Goal: Use online tool/utility: Utilize a website feature to perform a specific function

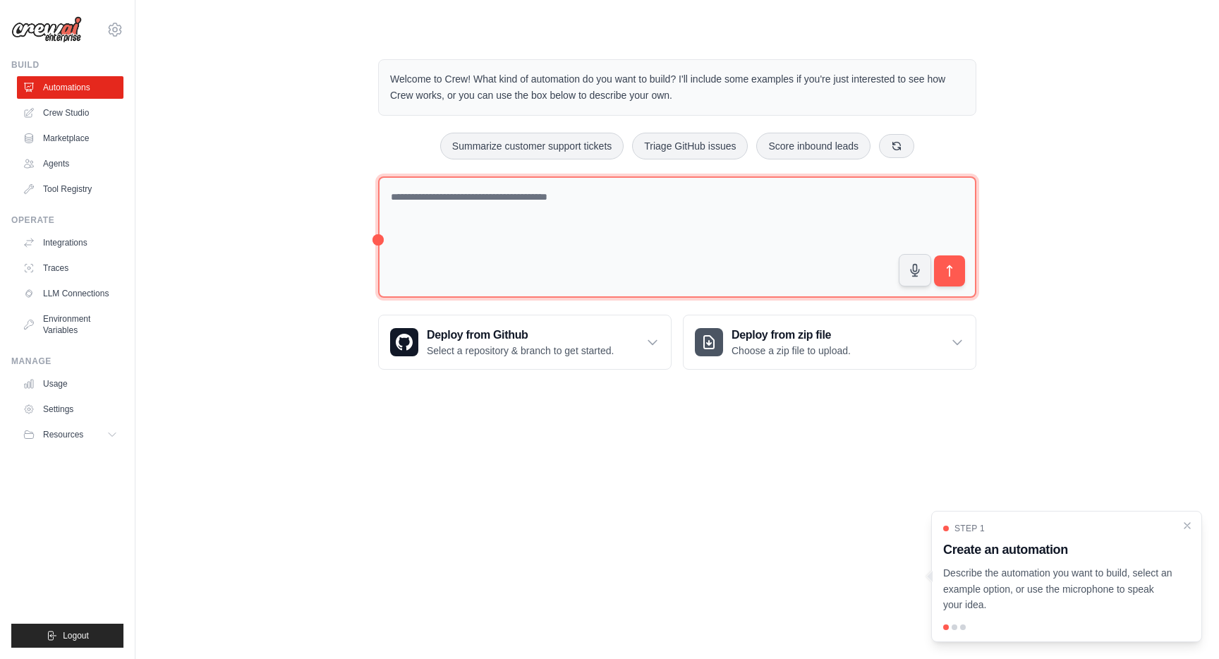
click at [452, 219] on textarea at bounding box center [677, 237] width 598 height 122
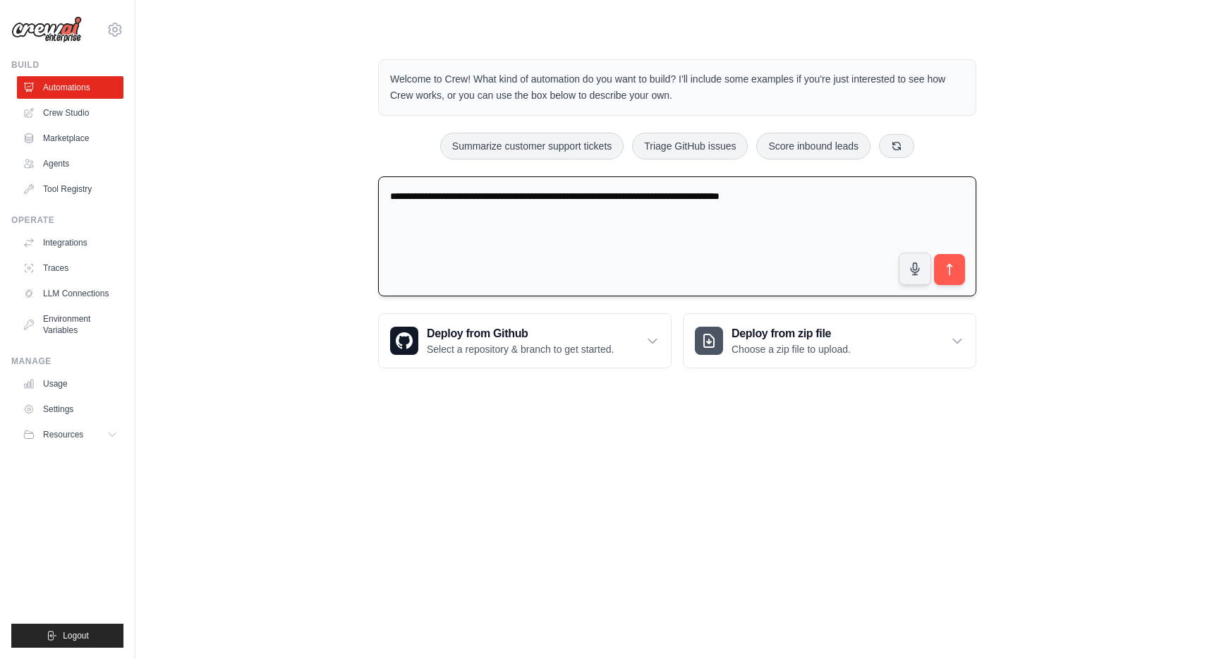
click at [771, 187] on textarea "**********" at bounding box center [677, 236] width 598 height 121
click at [769, 201] on textarea "**********" at bounding box center [677, 236] width 598 height 121
paste textarea "**********"
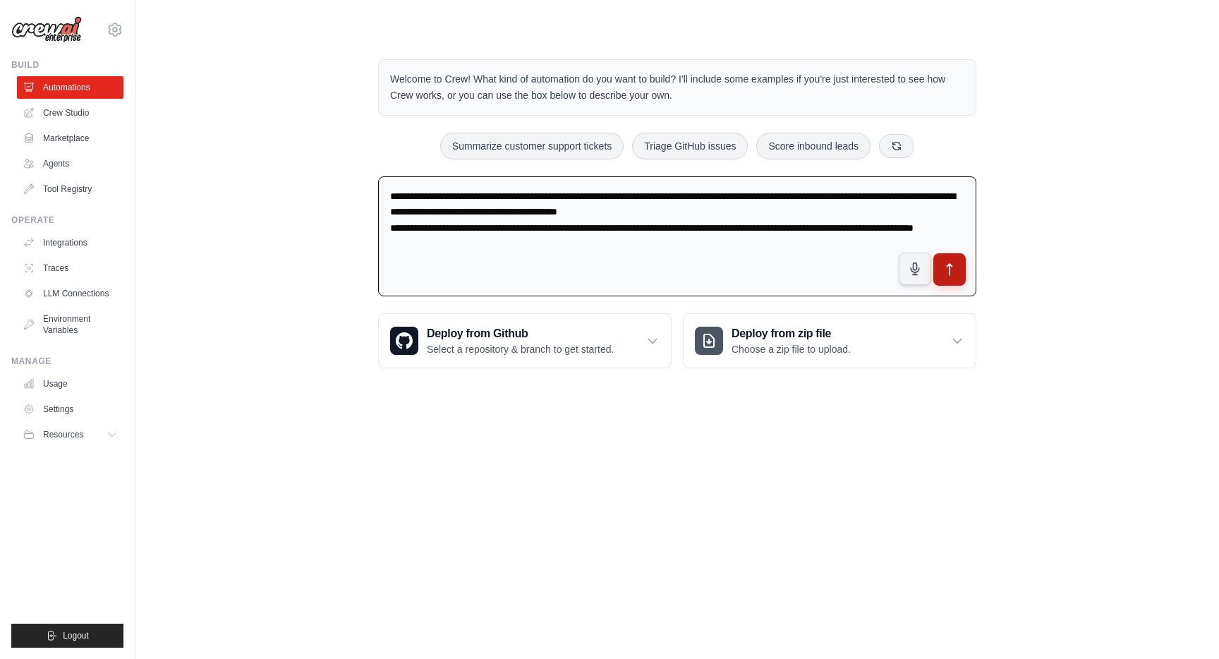
type textarea "**********"
click at [960, 272] on button "submit" at bounding box center [949, 269] width 32 height 32
click at [598, 246] on textarea "**********" at bounding box center [677, 236] width 598 height 121
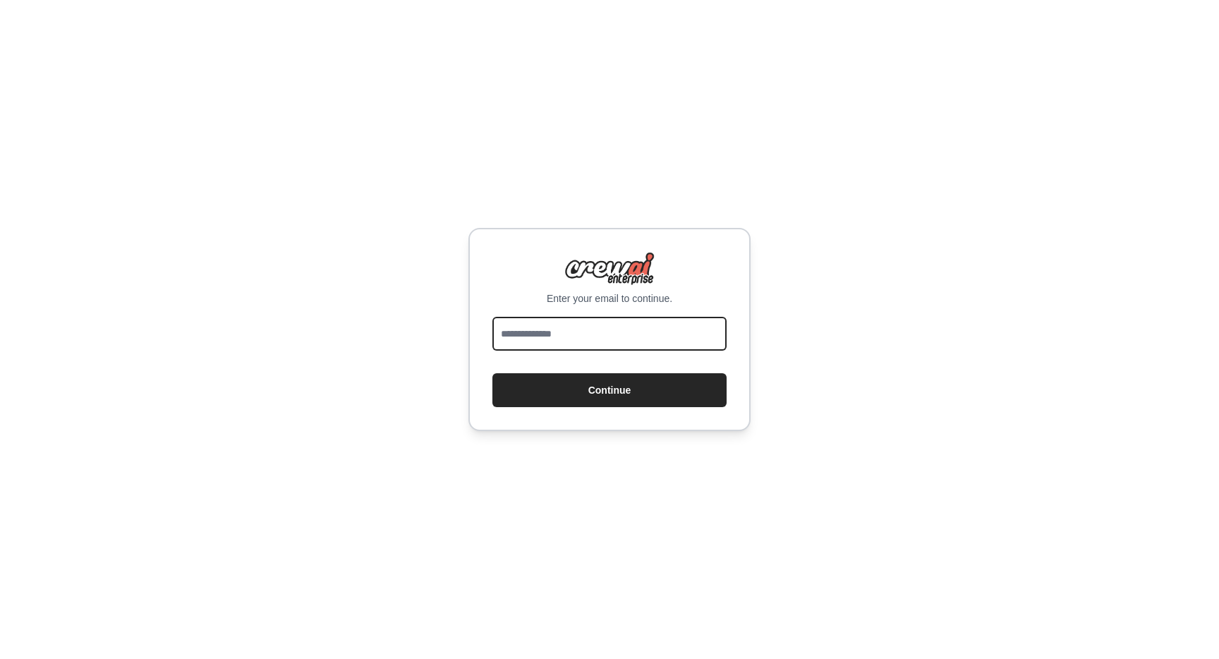
click at [527, 332] on input "email" at bounding box center [609, 334] width 234 height 34
type input "**********"
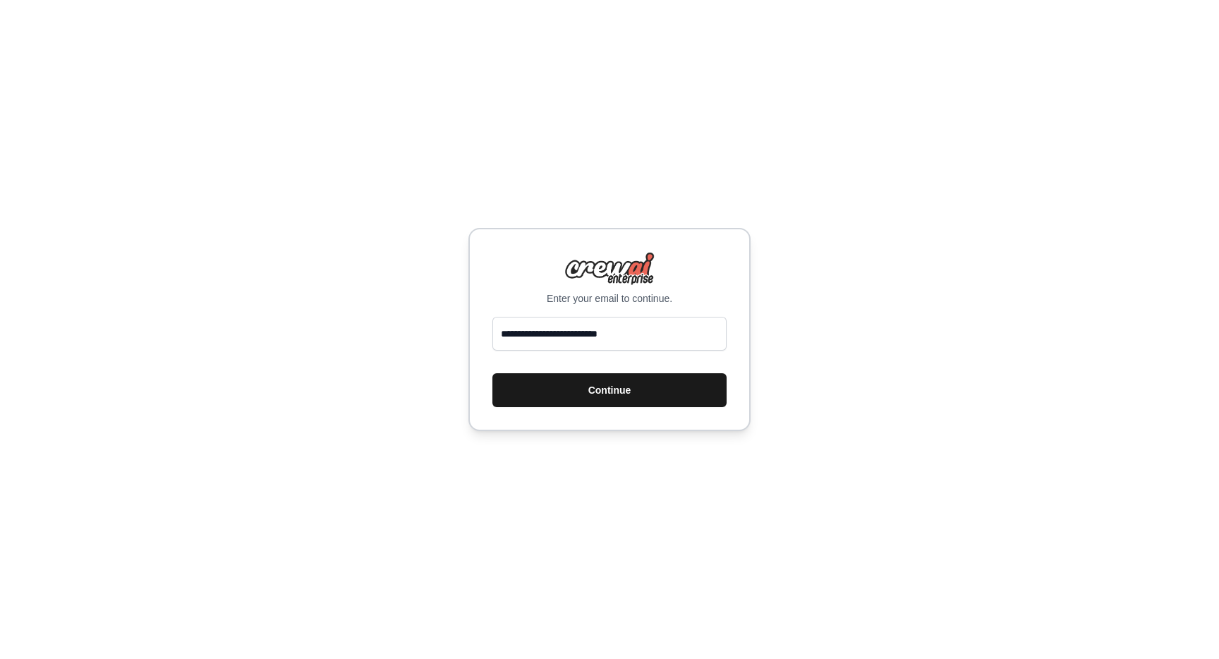
click at [606, 392] on button "Continue" at bounding box center [609, 390] width 234 height 34
click at [617, 394] on button "Continue" at bounding box center [609, 390] width 234 height 34
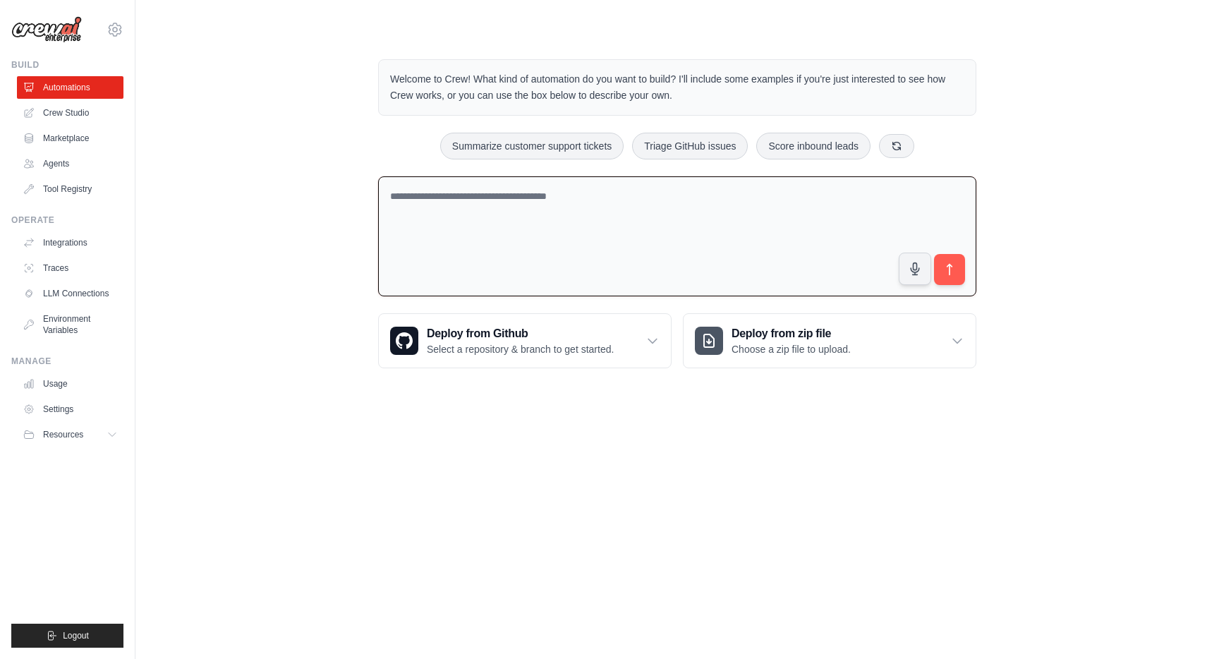
click at [696, 231] on textarea at bounding box center [677, 236] width 598 height 121
paste textarea "**********"
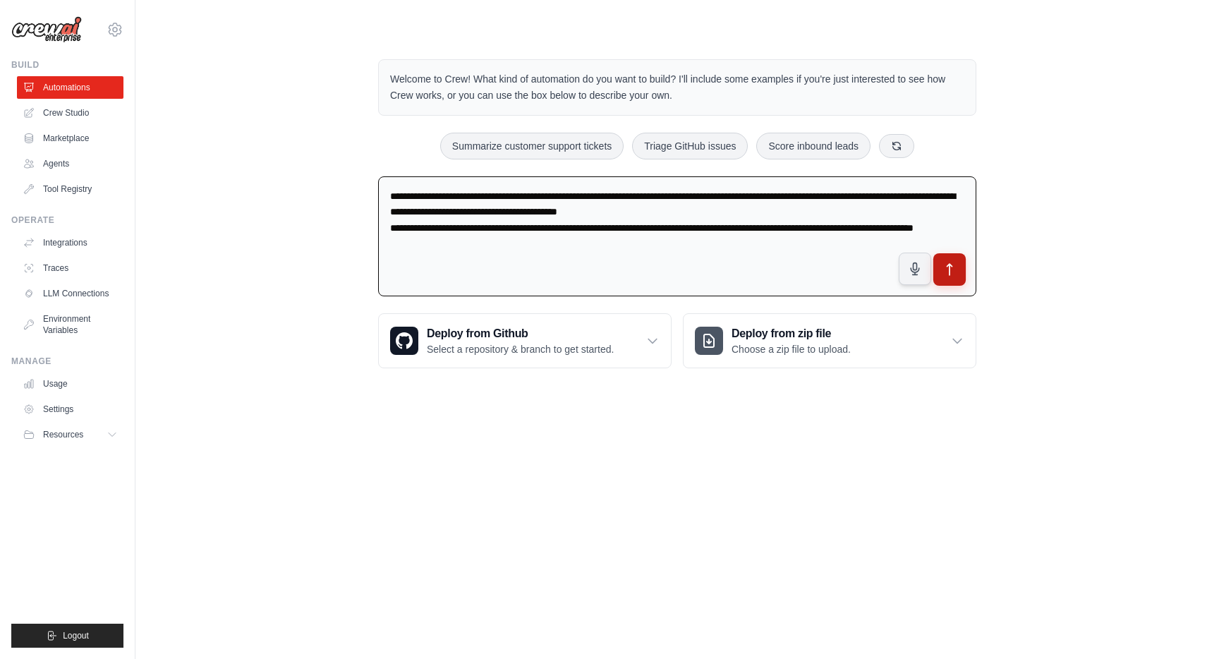
type textarea "**********"
click at [957, 272] on button "submit" at bounding box center [949, 269] width 32 height 32
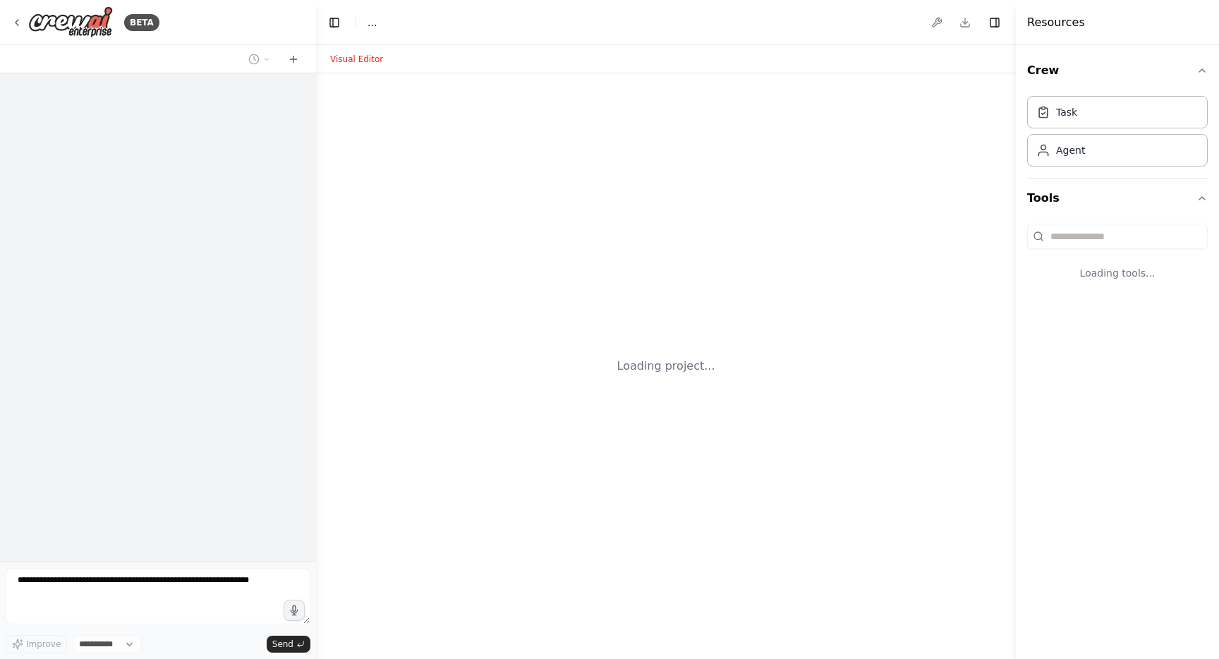
select select "****"
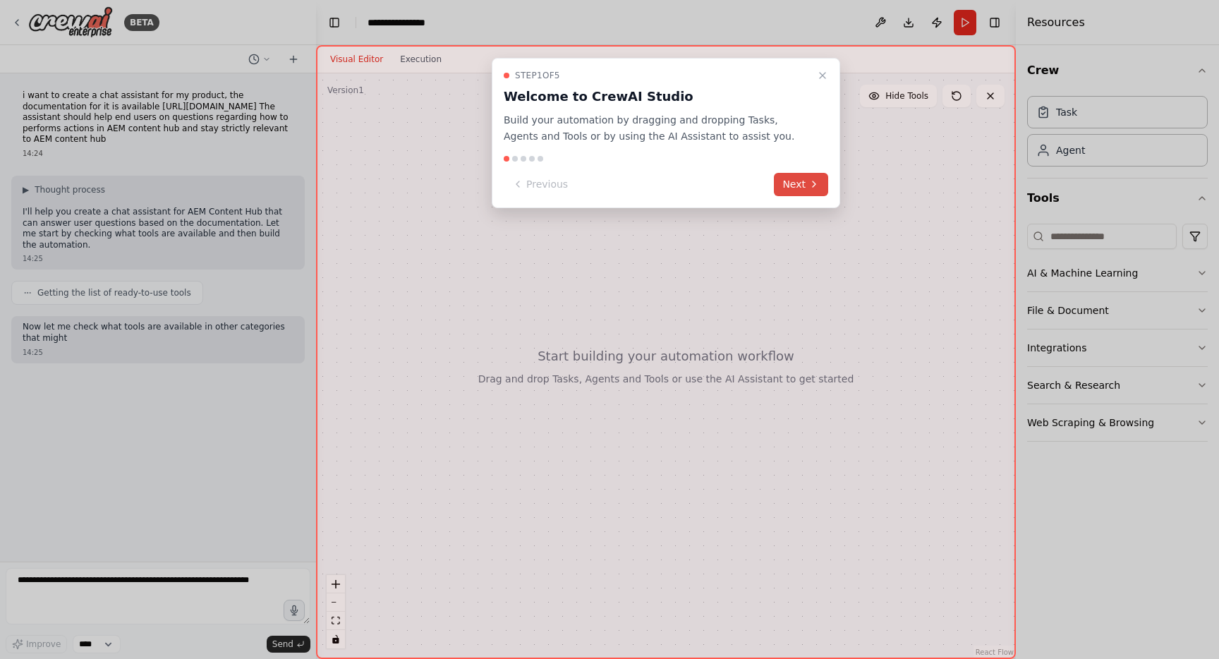
click at [799, 186] on button "Next" at bounding box center [801, 184] width 54 height 23
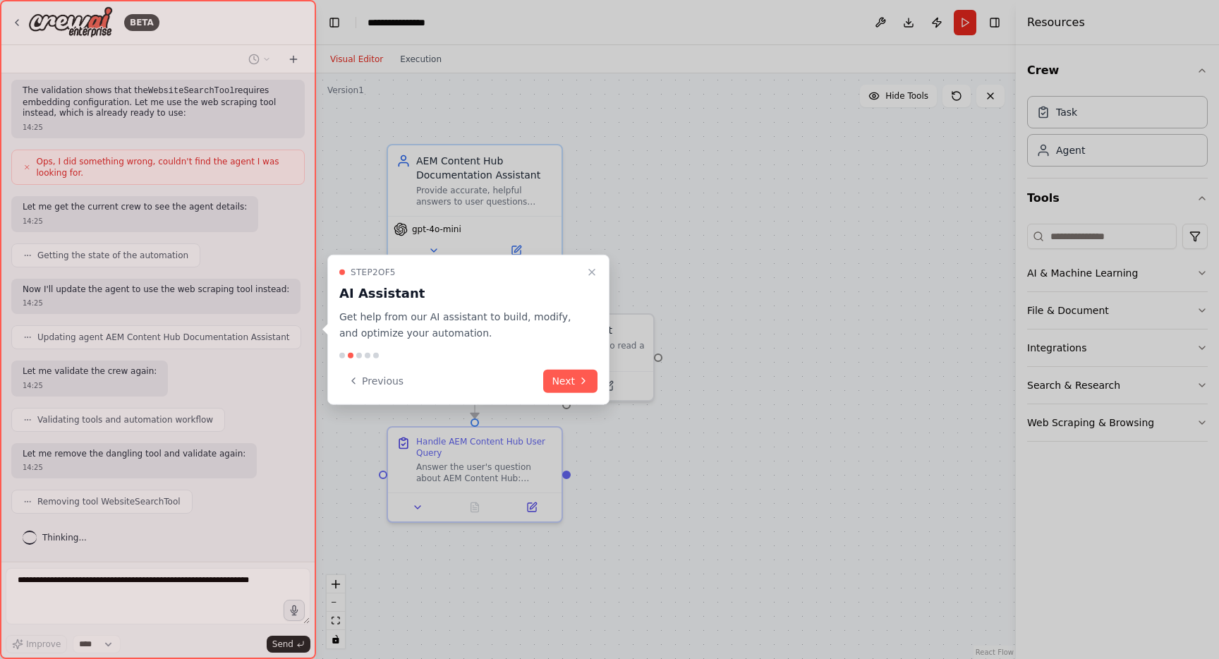
scroll to position [689, 0]
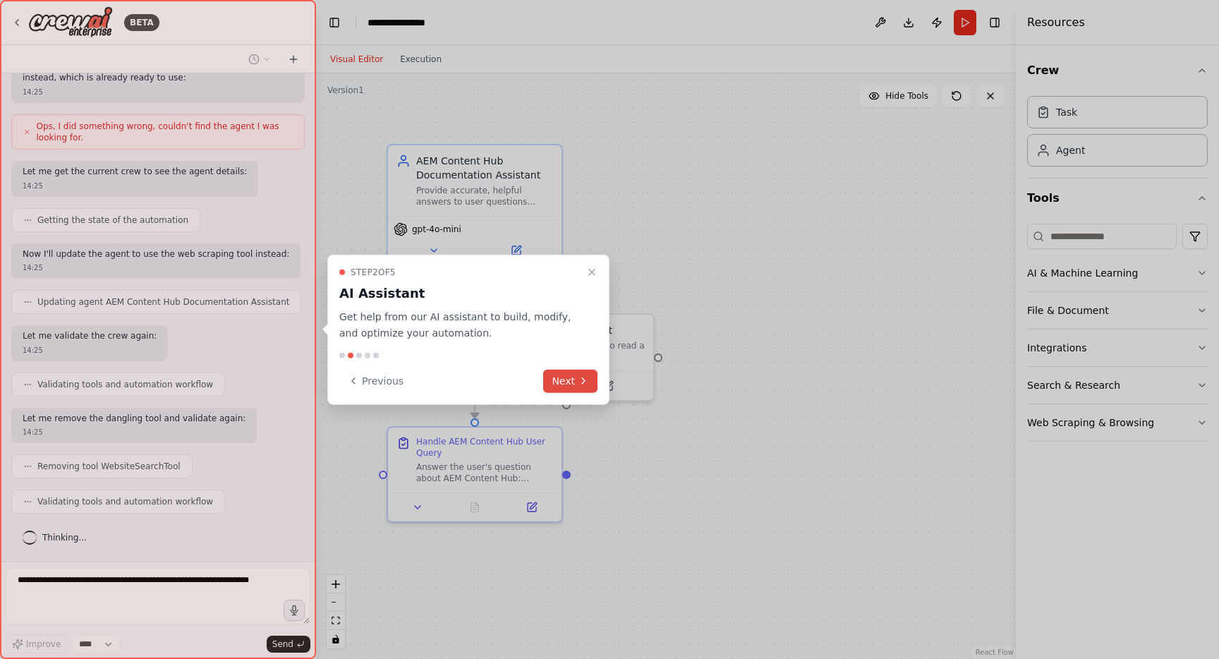
click at [553, 385] on button "Next" at bounding box center [570, 380] width 54 height 23
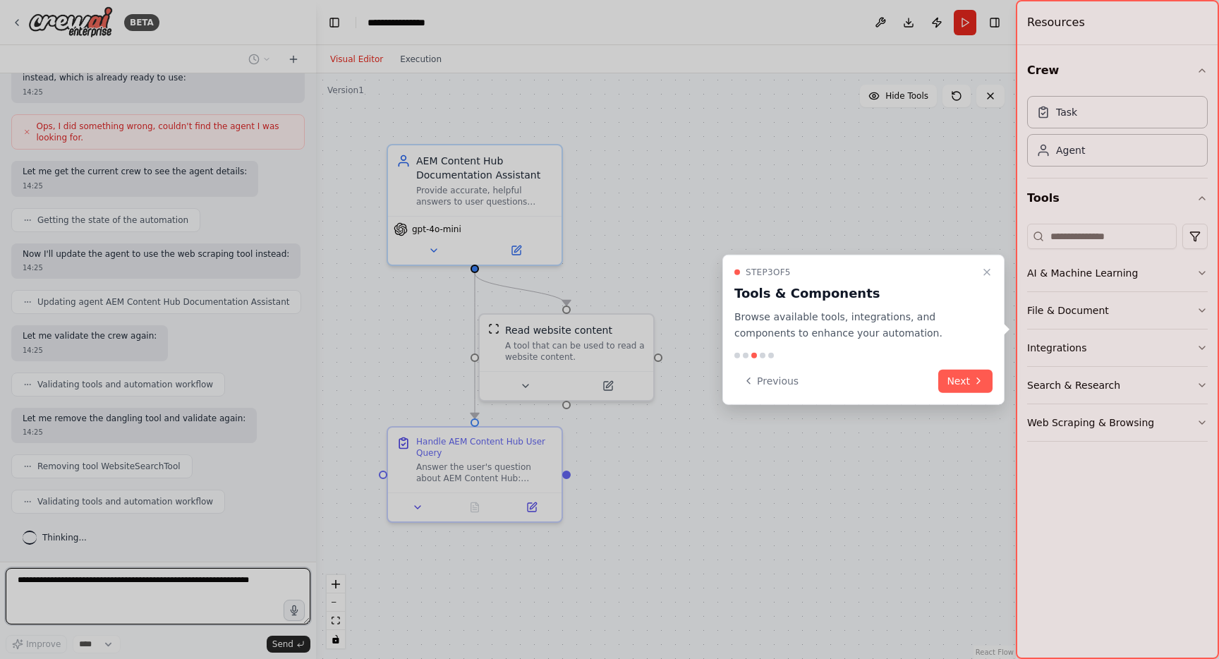
scroll to position [771, 0]
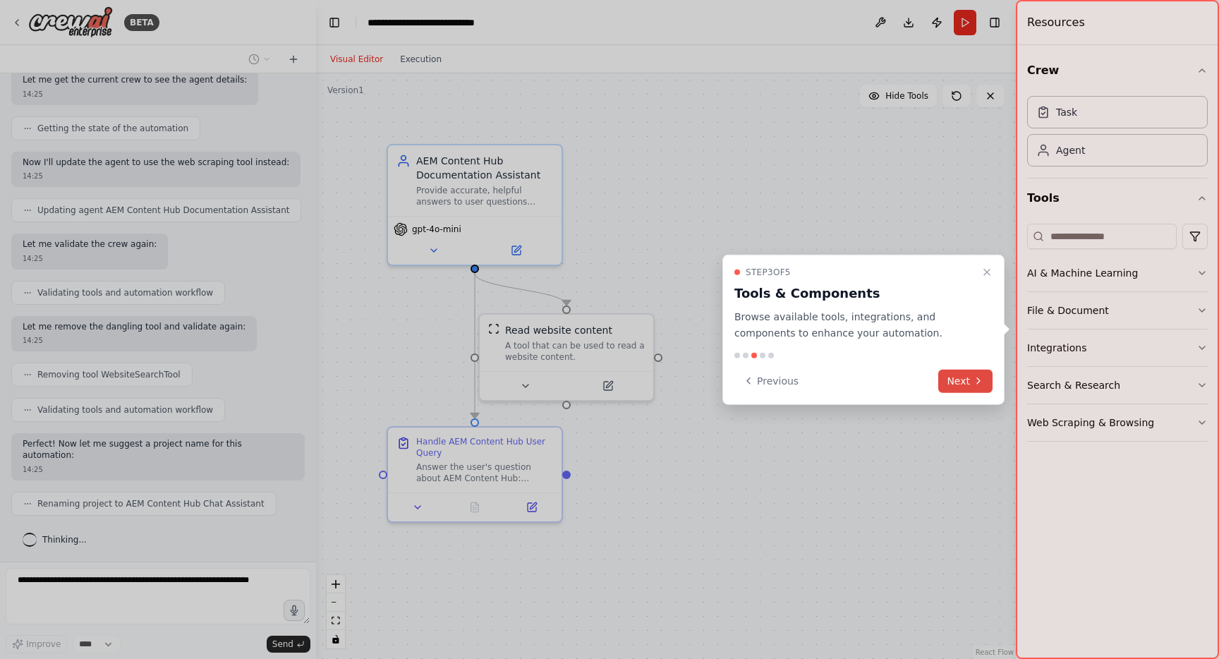
click at [955, 385] on button "Next" at bounding box center [965, 380] width 54 height 23
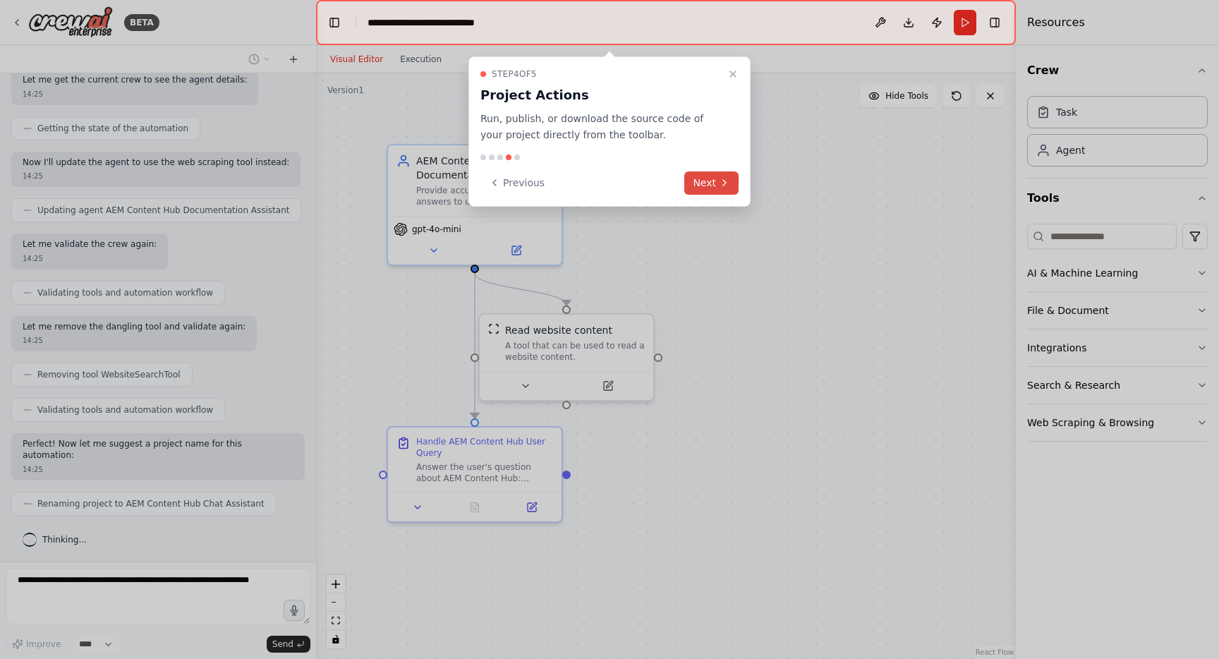
click at [703, 190] on button "Next" at bounding box center [711, 182] width 54 height 23
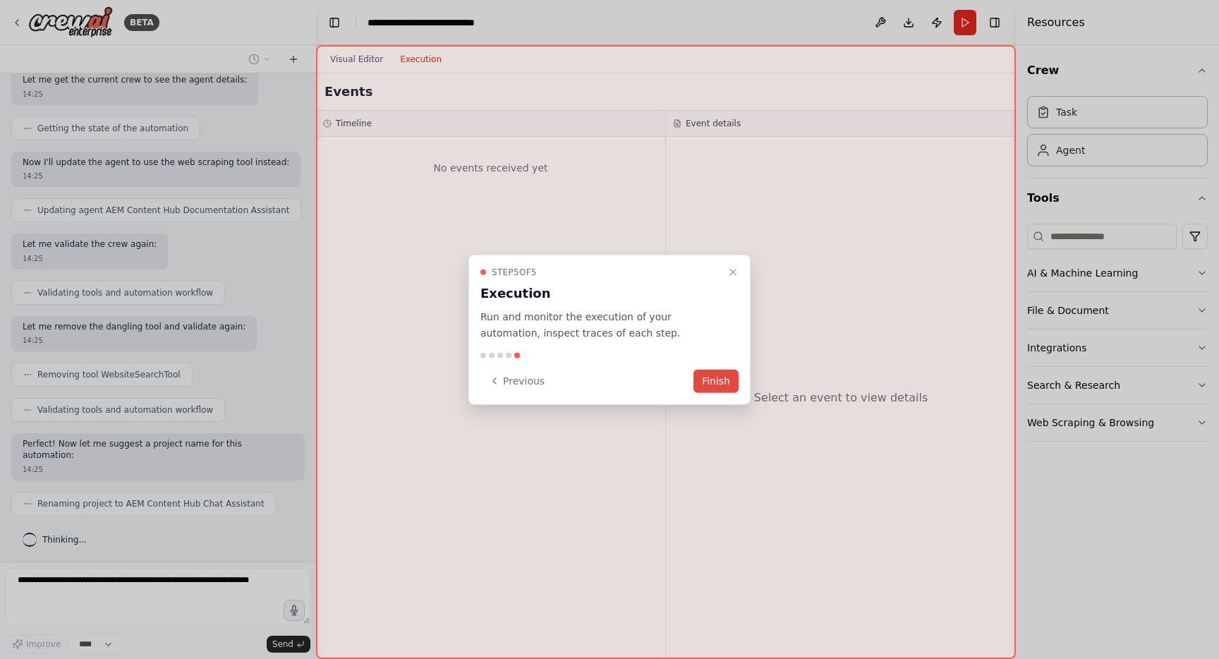
click at [721, 372] on button "Finish" at bounding box center [716, 380] width 45 height 23
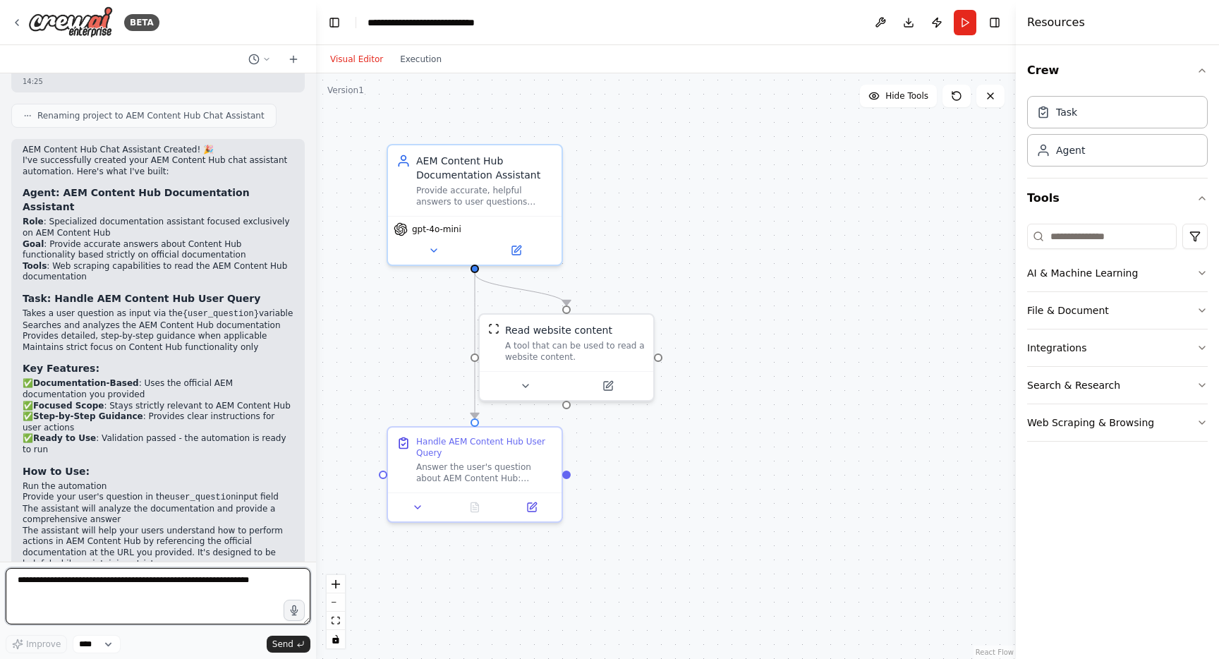
scroll to position [1170, 0]
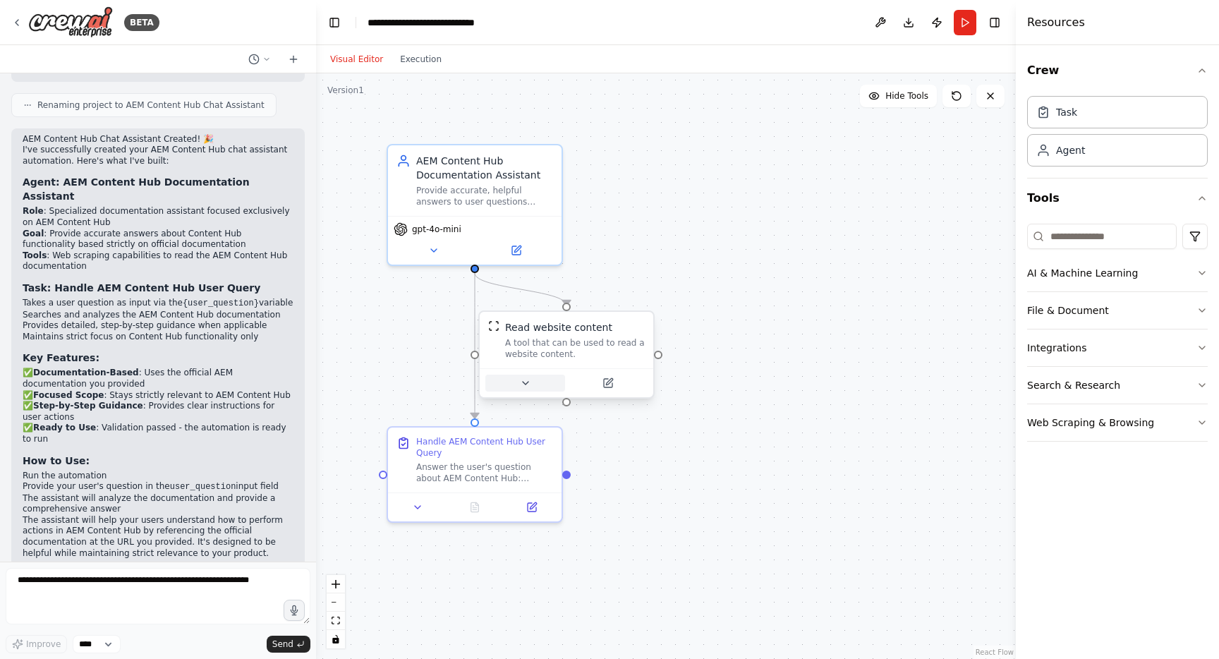
click at [536, 381] on button at bounding box center [525, 383] width 80 height 17
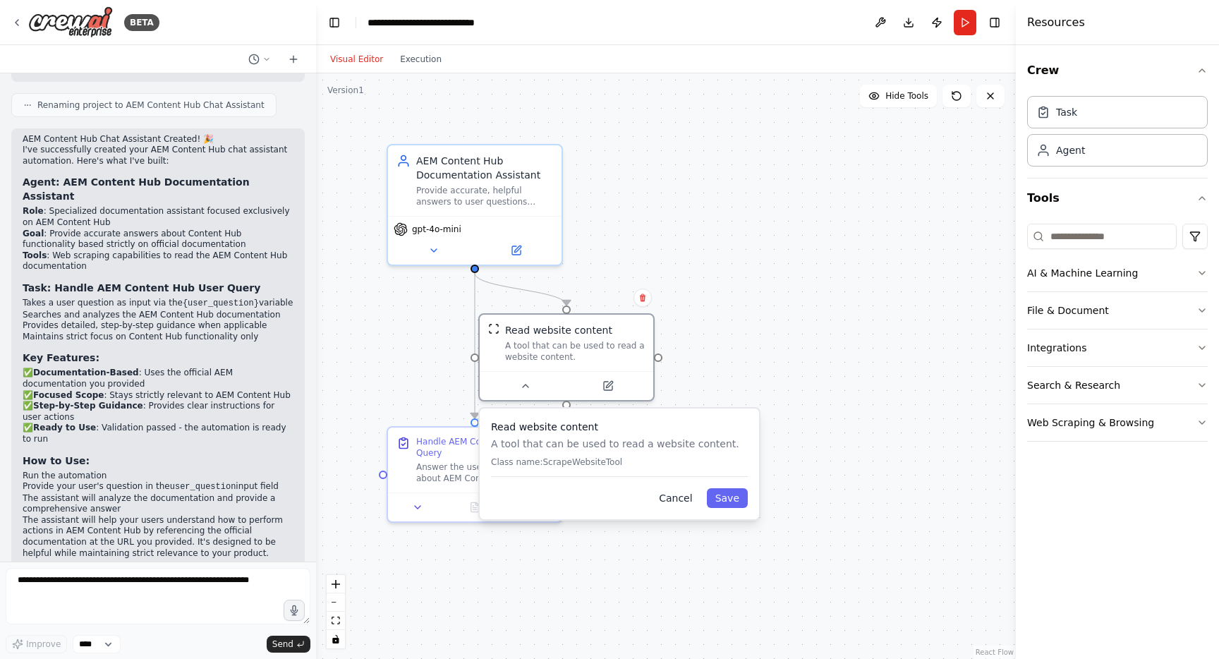
click at [683, 498] on button "Cancel" at bounding box center [676, 498] width 50 height 20
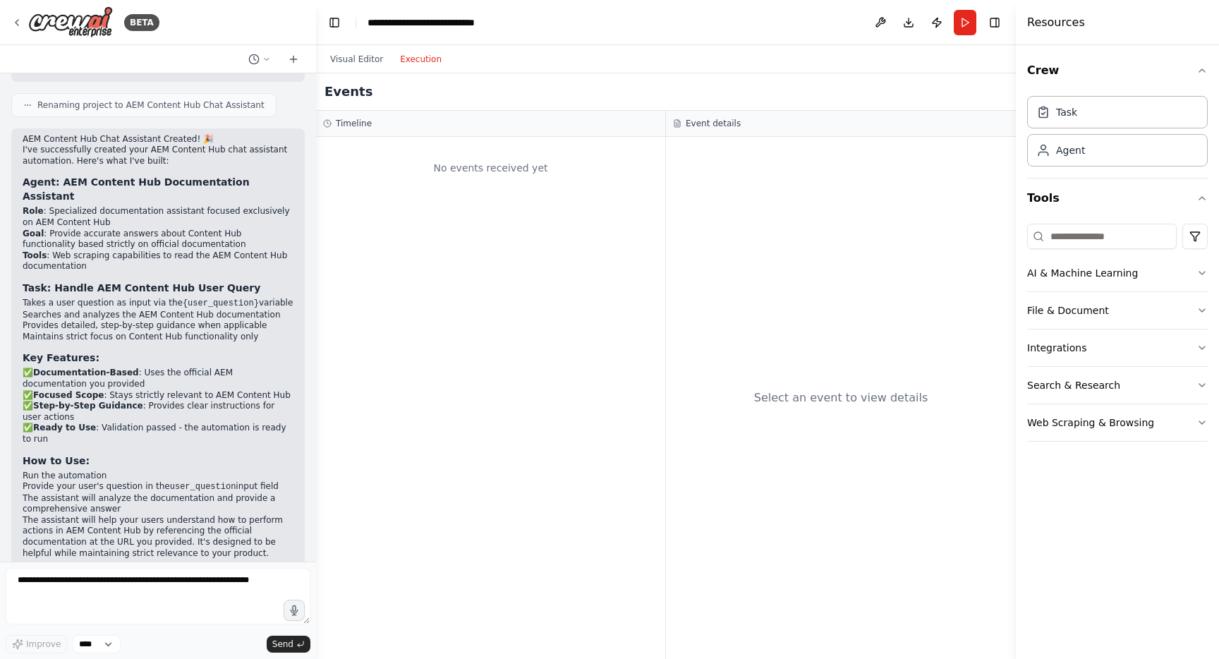
click at [409, 59] on button "Execution" at bounding box center [421, 59] width 59 height 17
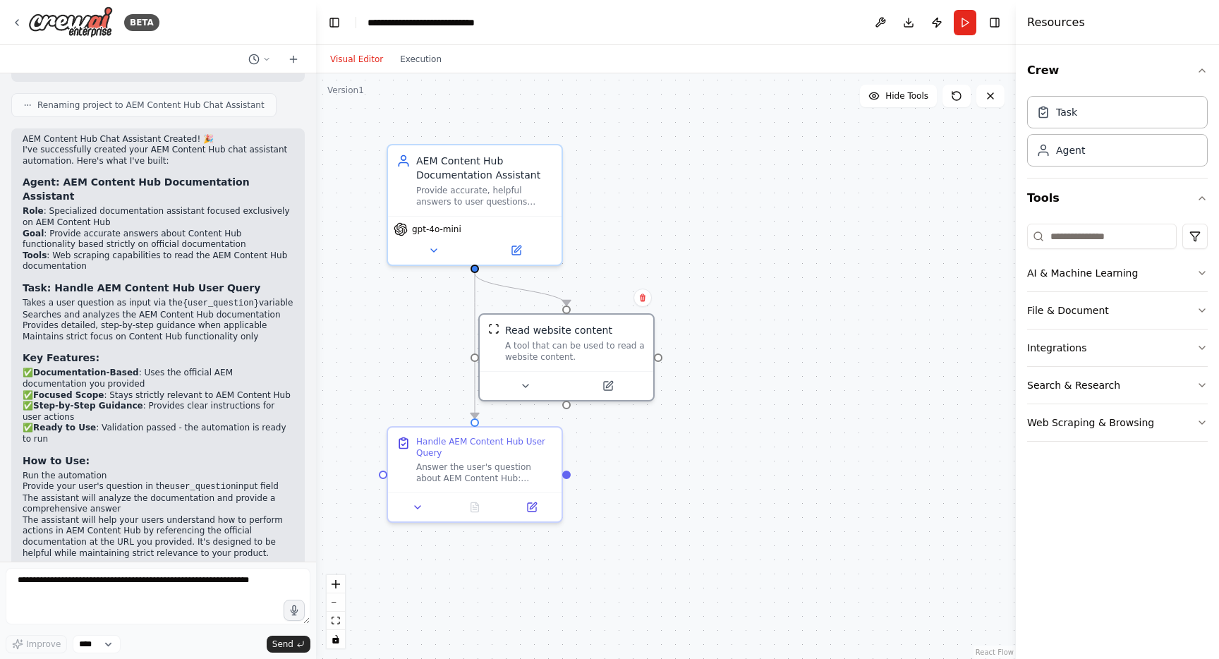
click at [353, 60] on button "Visual Editor" at bounding box center [357, 59] width 70 height 17
click at [962, 21] on button "Run" at bounding box center [965, 22] width 23 height 25
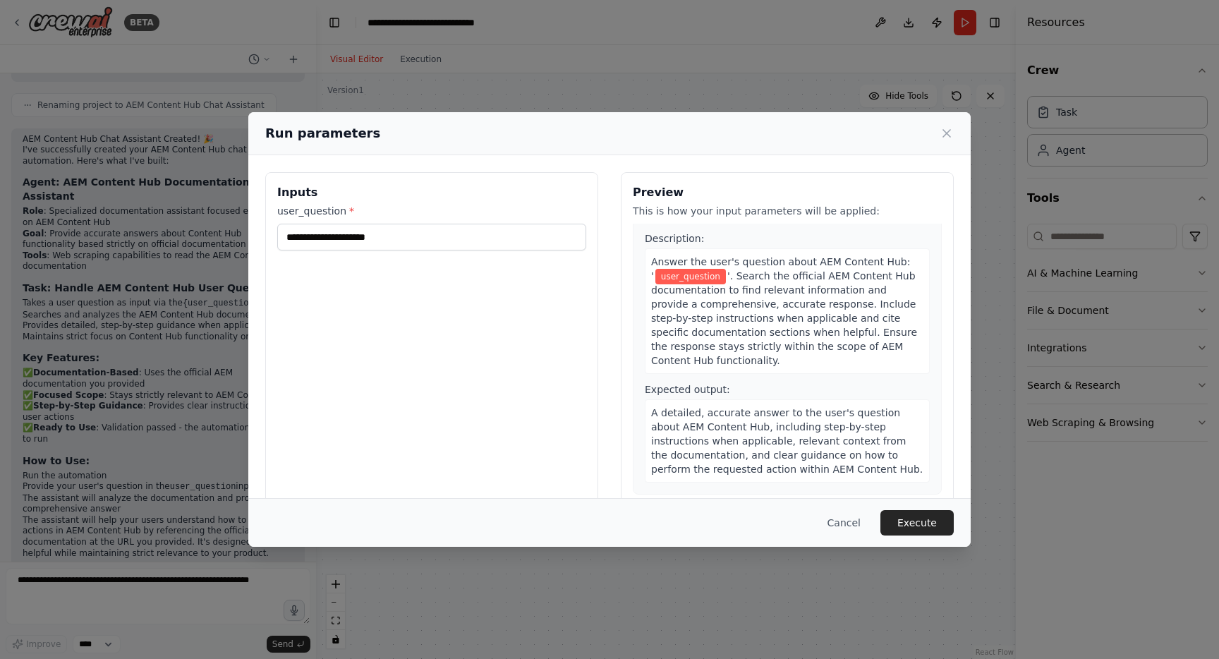
scroll to position [0, 0]
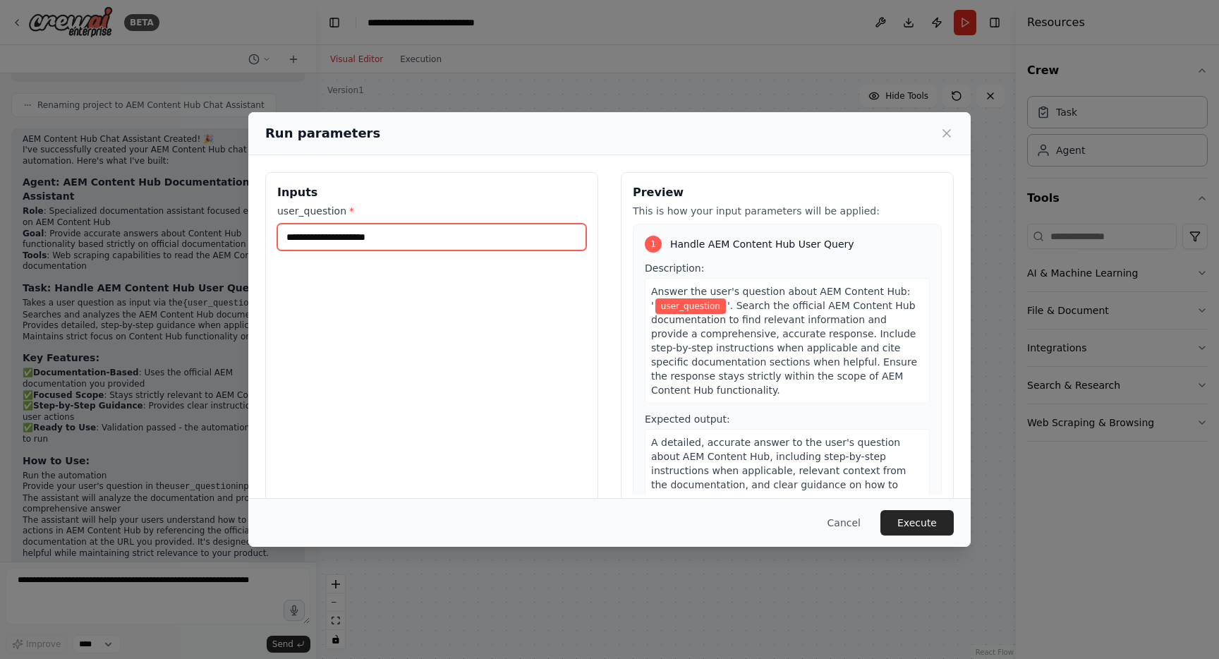
click at [353, 232] on input "user_question *" at bounding box center [431, 237] width 309 height 27
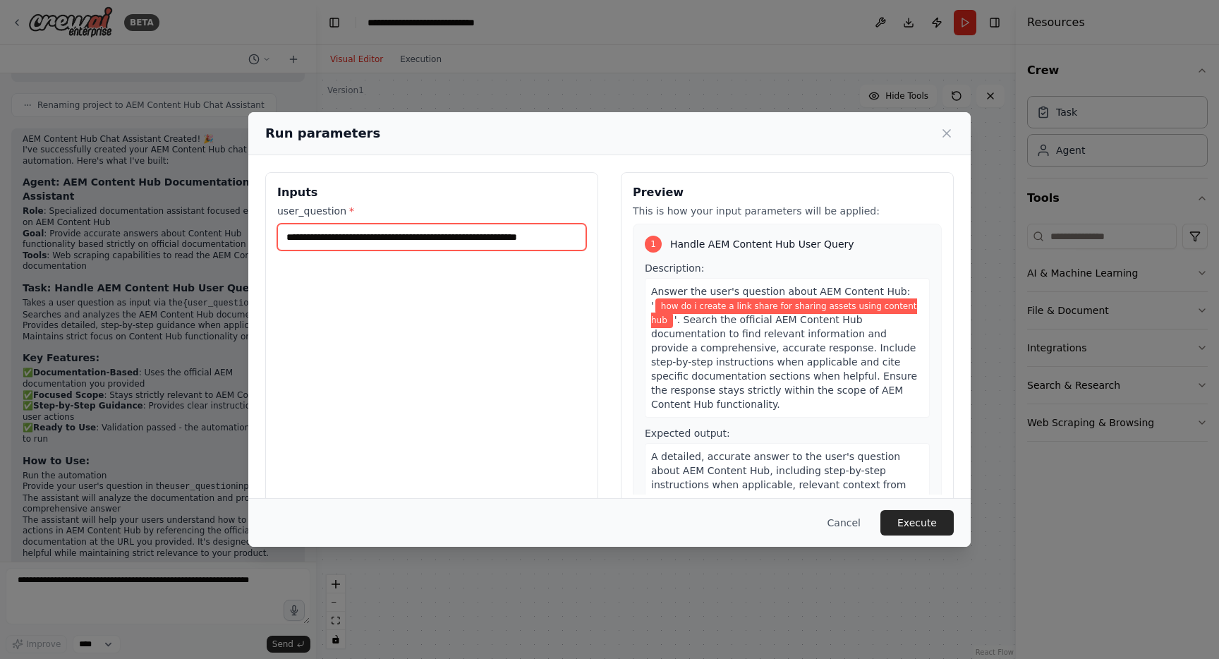
scroll to position [0, 1]
type input "**********"
click at [917, 517] on button "Execute" at bounding box center [917, 522] width 73 height 25
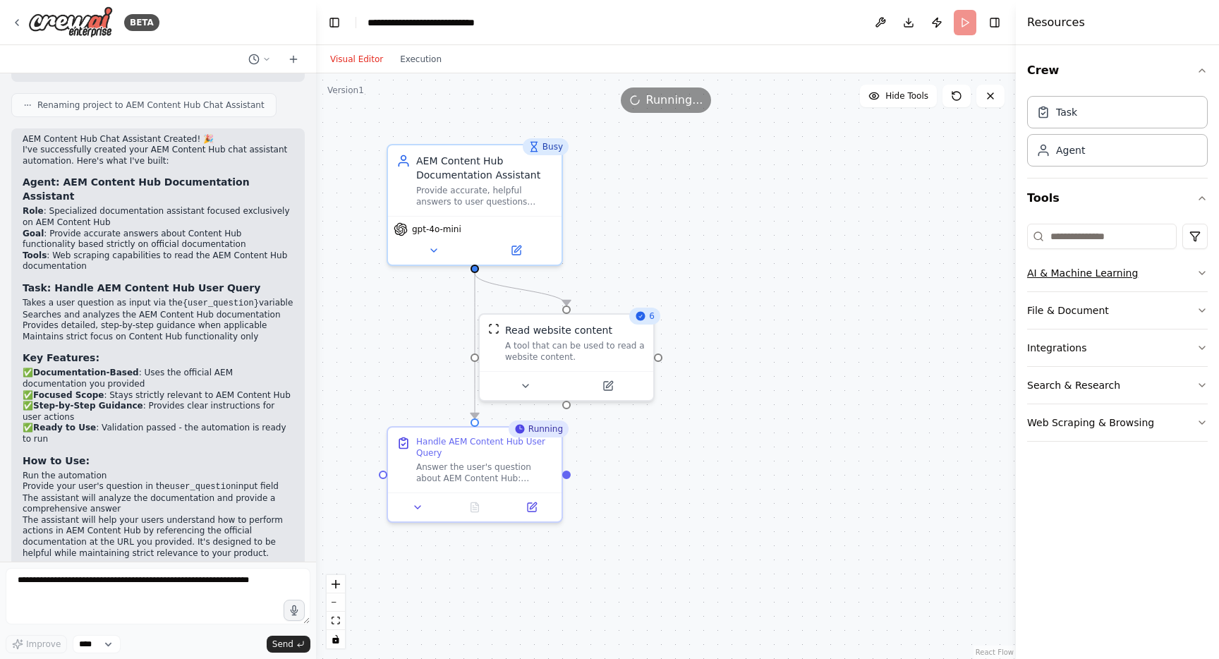
click at [1205, 284] on button "AI & Machine Learning" at bounding box center [1117, 273] width 181 height 37
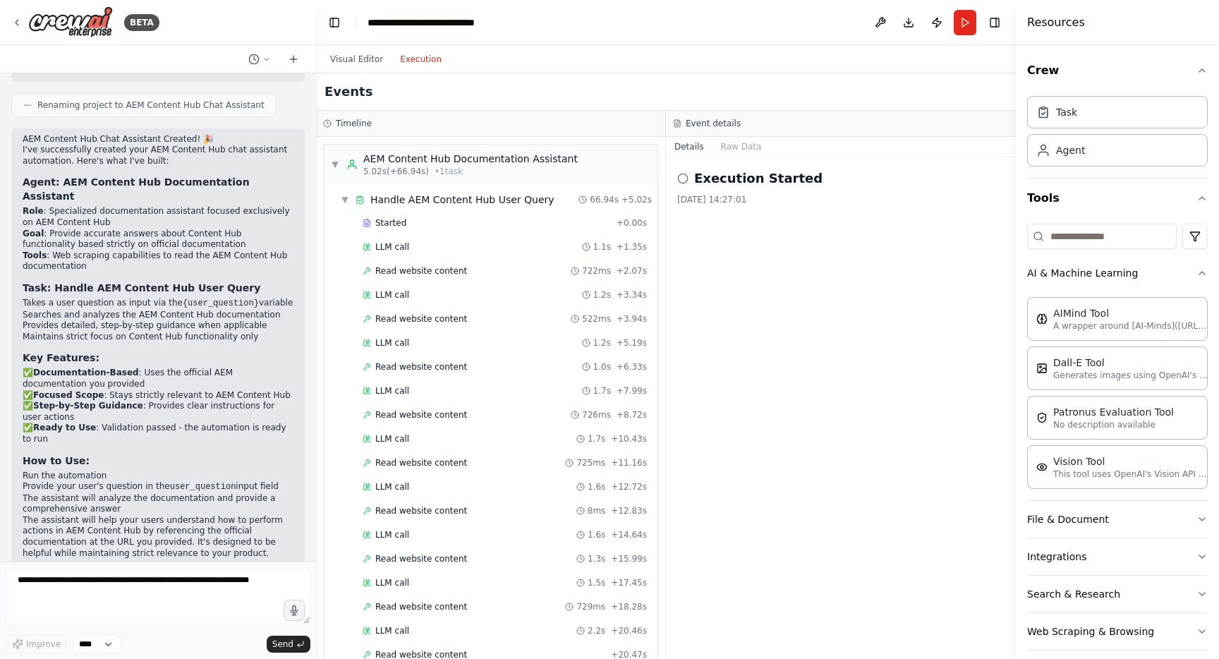
click at [430, 54] on button "Execution" at bounding box center [421, 59] width 59 height 17
click at [433, 210] on div "▼ Handle AEM Content Hub User Query 66.94s + 5.02s" at bounding box center [496, 199] width 322 height 25
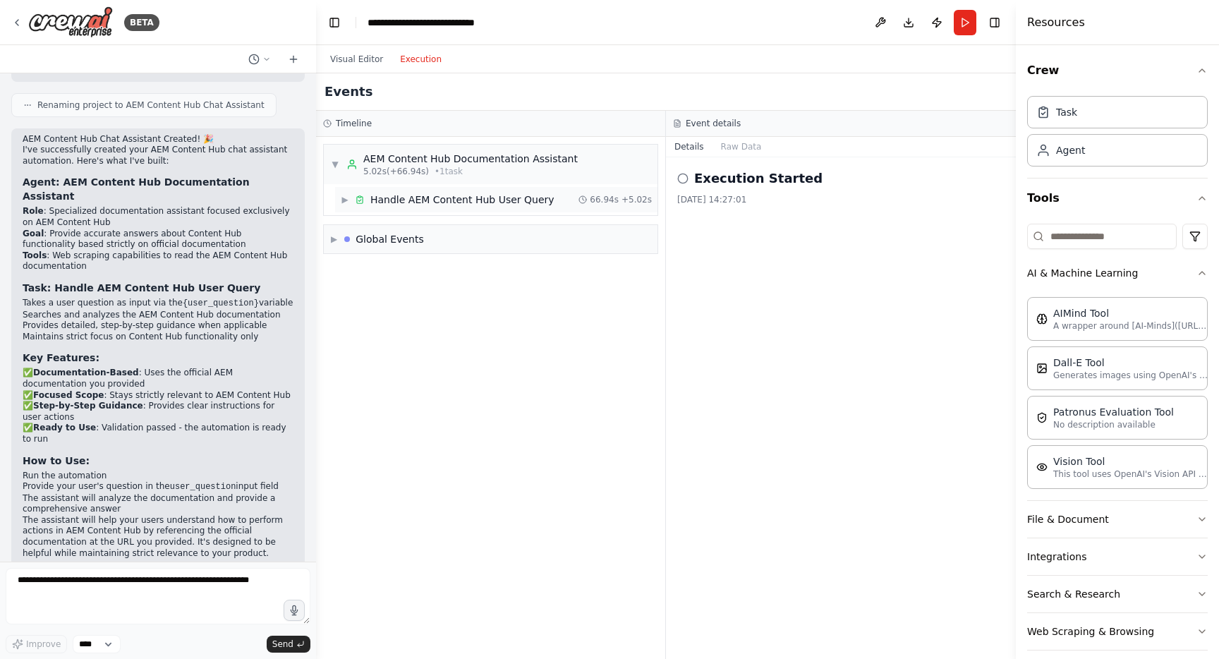
click at [437, 210] on div "▶ Handle AEM Content Hub User Query 66.94s + 5.02s" at bounding box center [496, 199] width 322 height 25
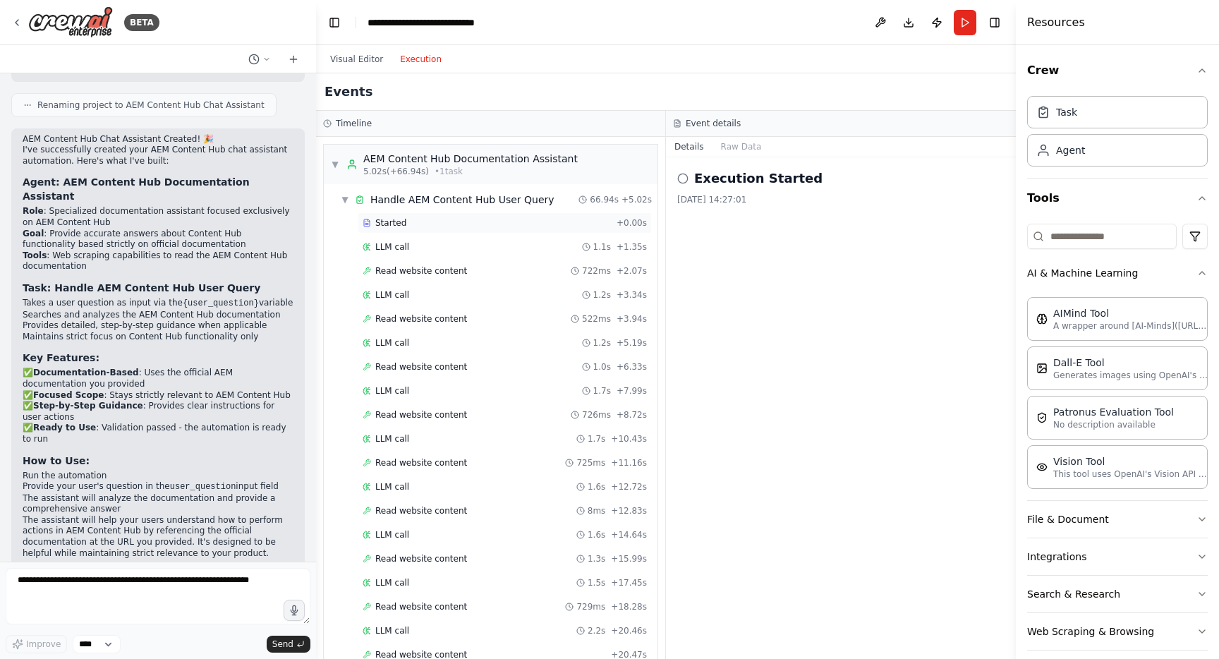
click at [428, 223] on div "Started" at bounding box center [487, 222] width 248 height 11
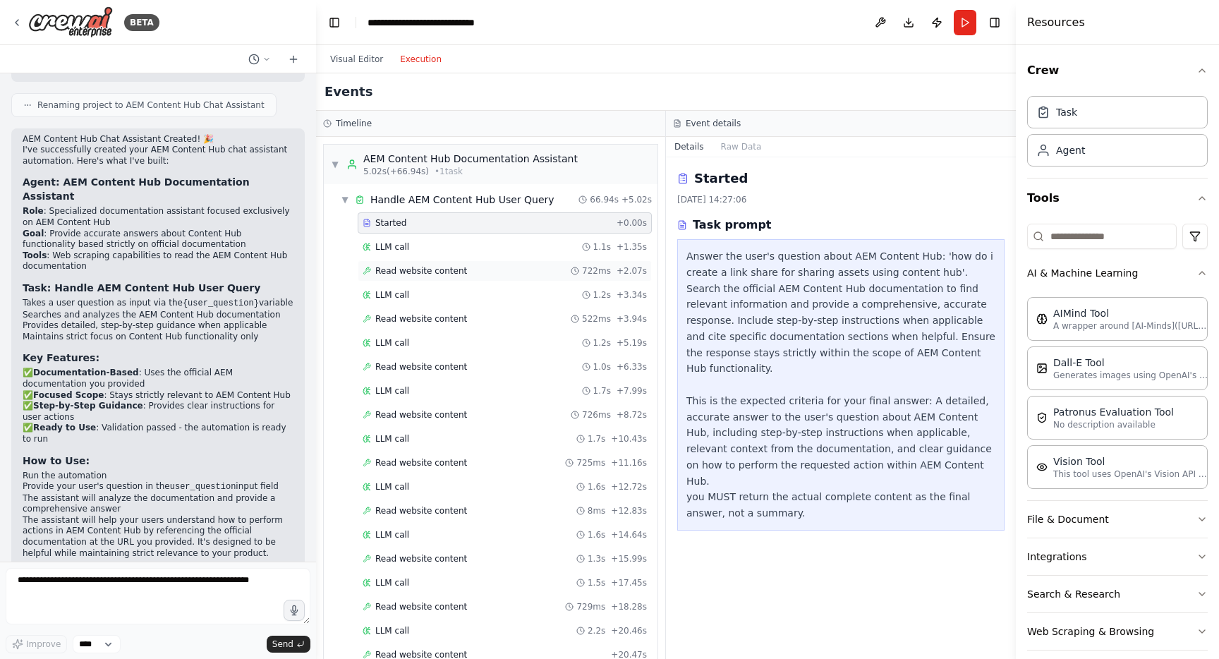
click at [446, 260] on div "Read website content 722ms + 2.07s" at bounding box center [505, 270] width 294 height 21
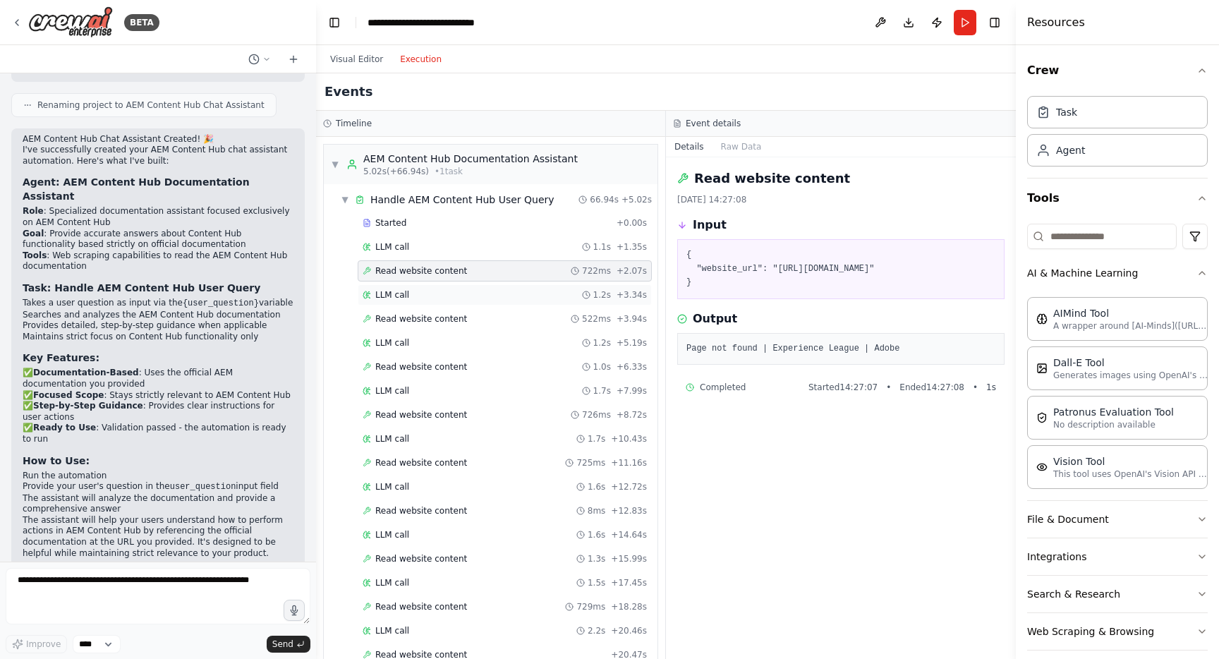
click at [423, 289] on div "LLM call 1.2s + 3.34s" at bounding box center [505, 294] width 294 height 21
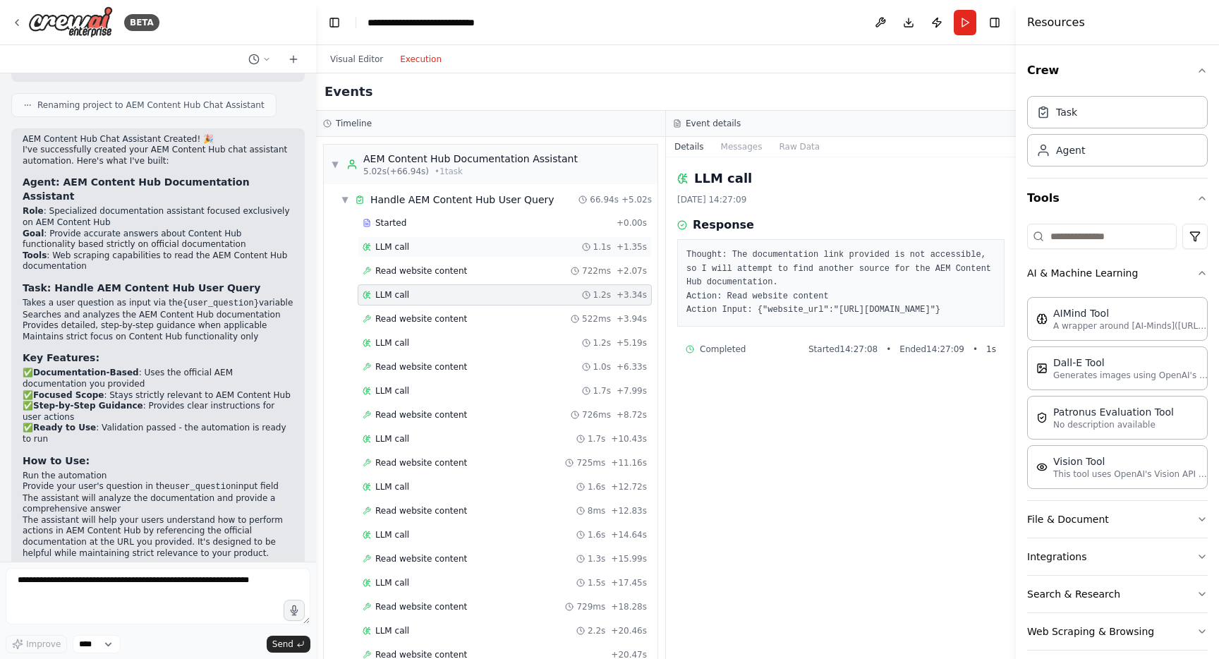
click at [433, 251] on div "LLM call 1.1s + 1.35s" at bounding box center [505, 246] width 284 height 11
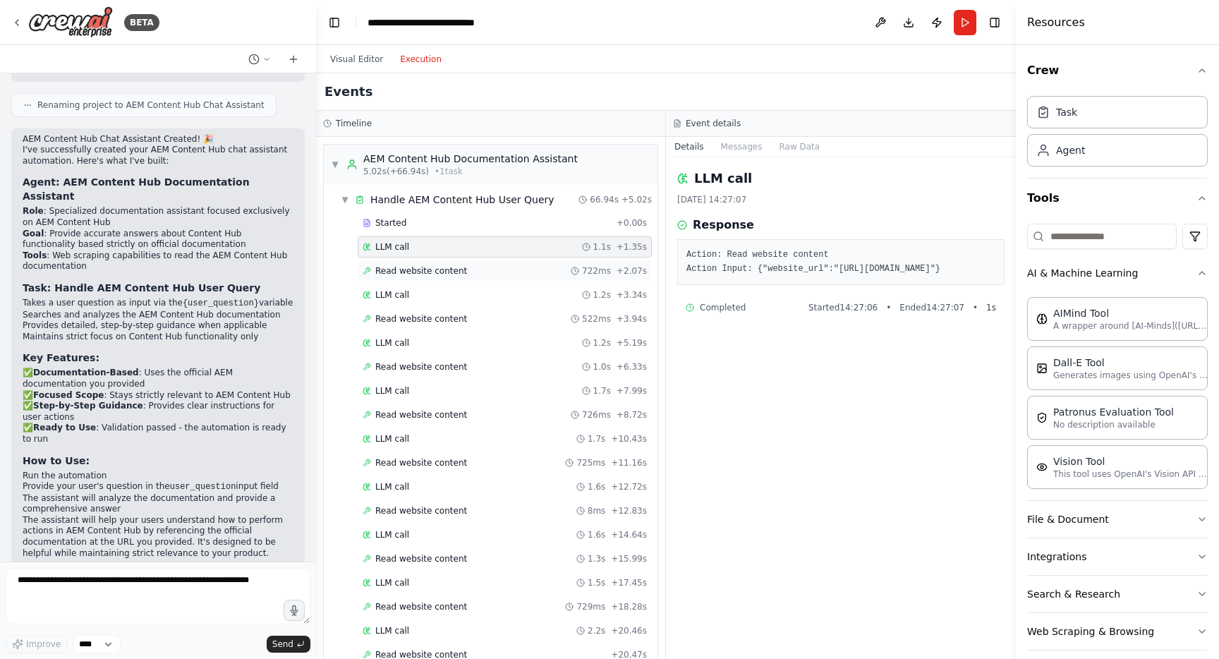
click at [418, 273] on span "Read website content" at bounding box center [421, 270] width 92 height 11
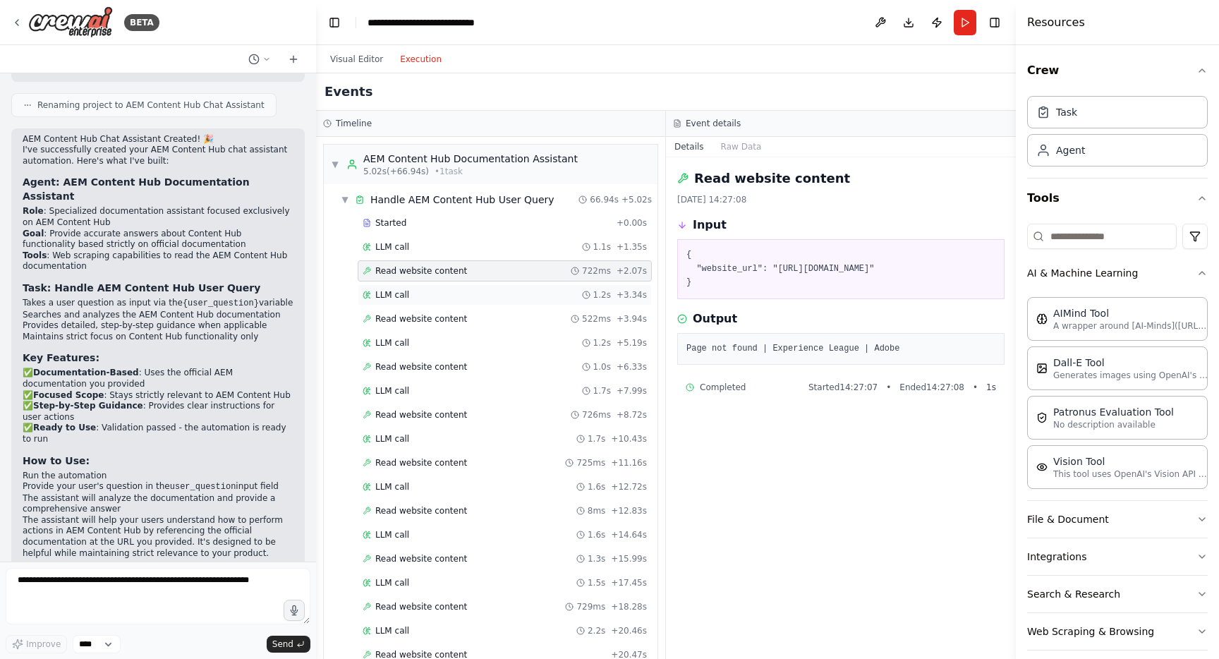
click at [409, 294] on div "LLM call 1.2s + 3.34s" at bounding box center [505, 294] width 284 height 11
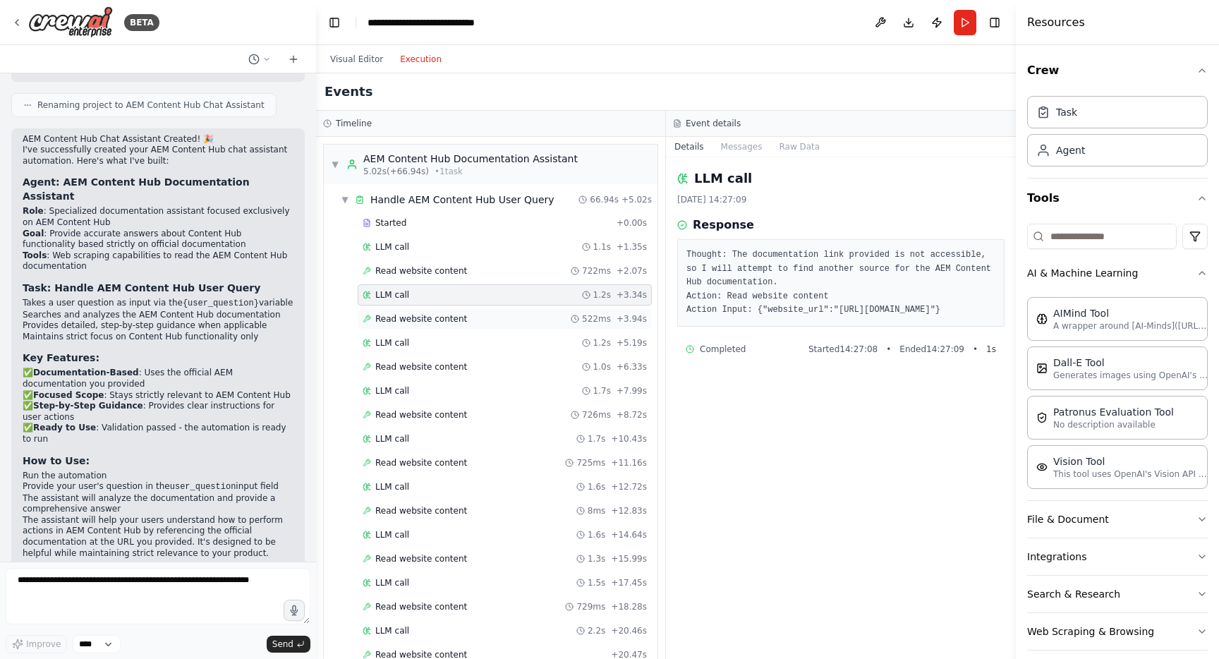
click at [413, 319] on span "Read website content" at bounding box center [421, 318] width 92 height 11
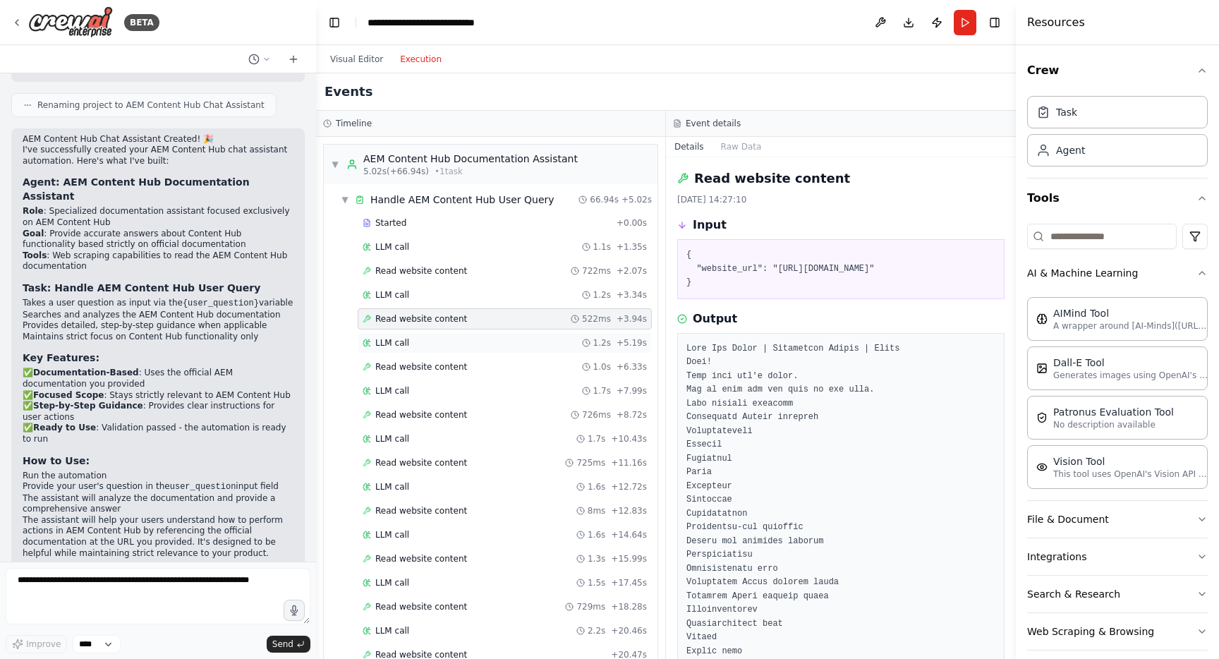
click at [397, 343] on span "LLM call" at bounding box center [392, 342] width 34 height 11
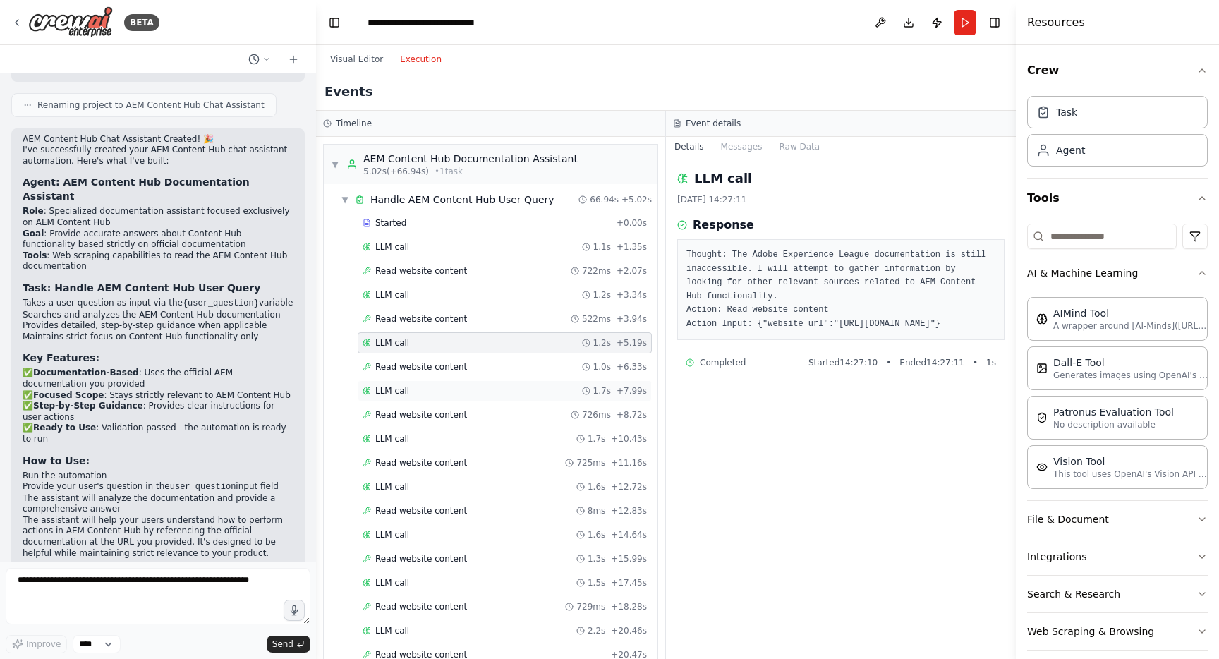
click at [409, 394] on div "LLM call 1.7s + 7.99s" at bounding box center [505, 390] width 284 height 11
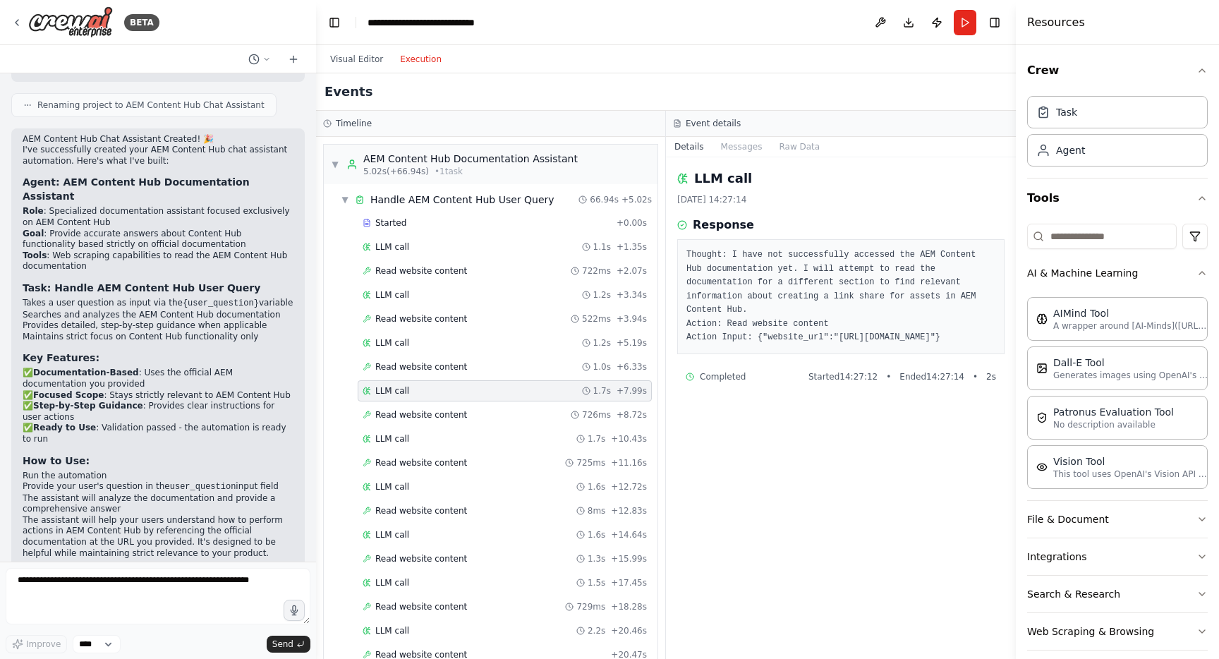
click at [409, 394] on div "LLM call 1.7s + 7.99s" at bounding box center [505, 390] width 284 height 11
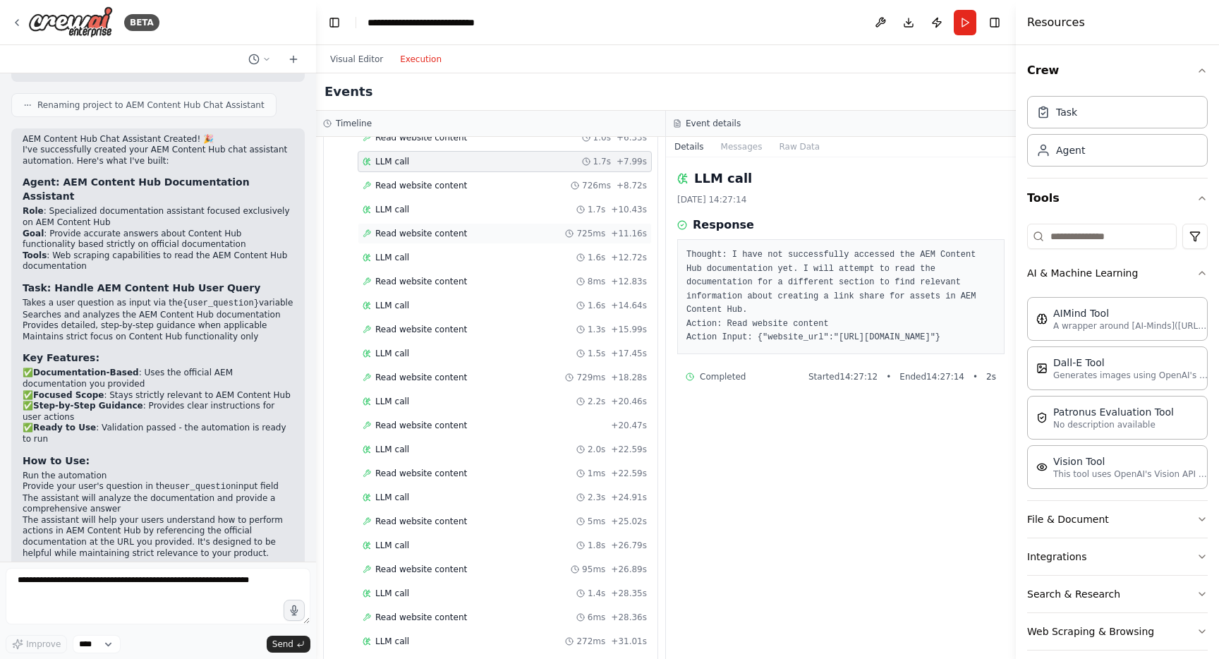
scroll to position [243, 0]
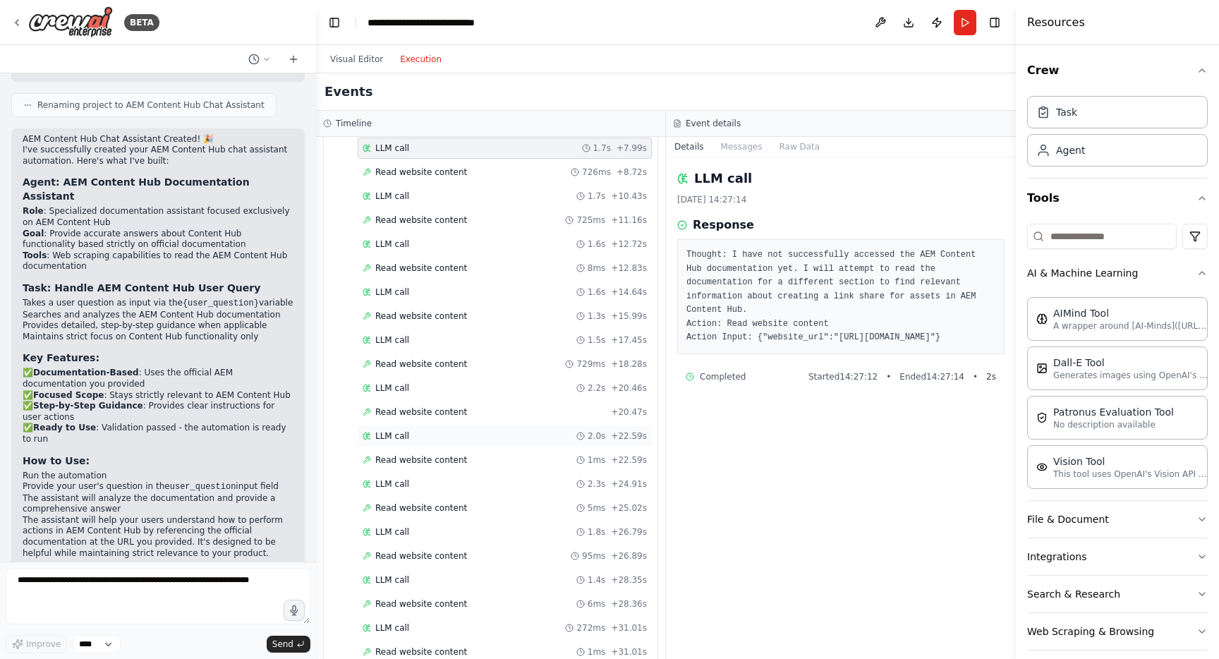
click at [432, 437] on div "LLM call 2.0s + 22.59s" at bounding box center [505, 435] width 284 height 11
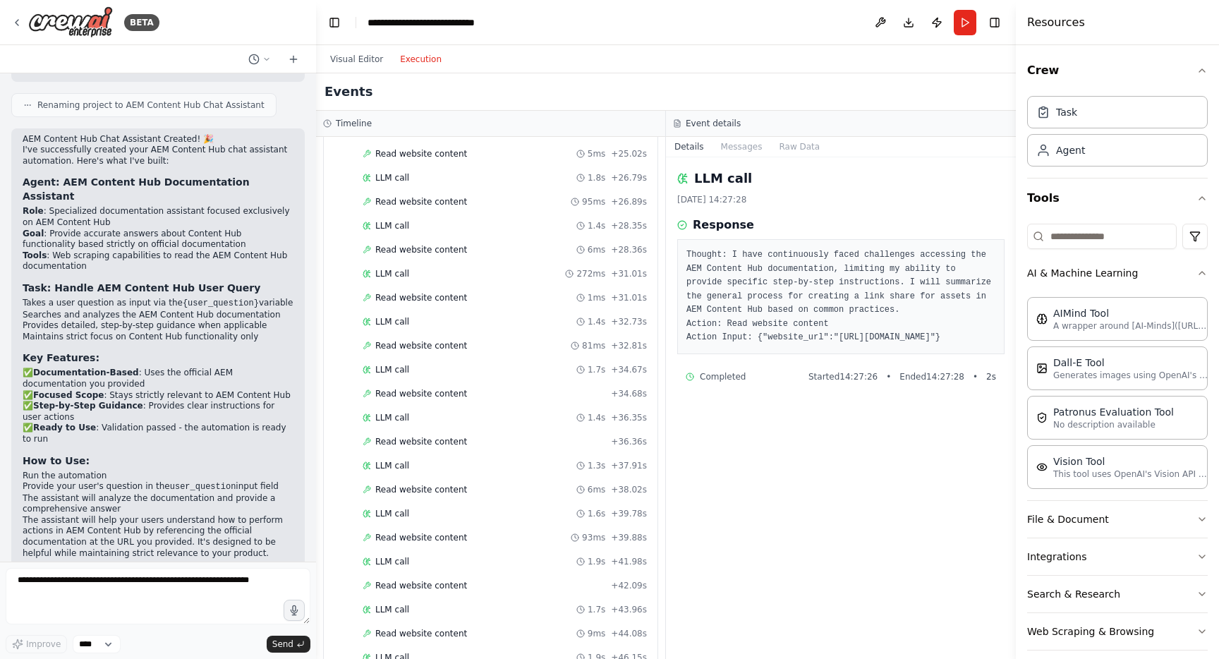
scroll to position [882, 0]
click at [418, 586] on span "Completed" at bounding box center [398, 588] width 46 height 11
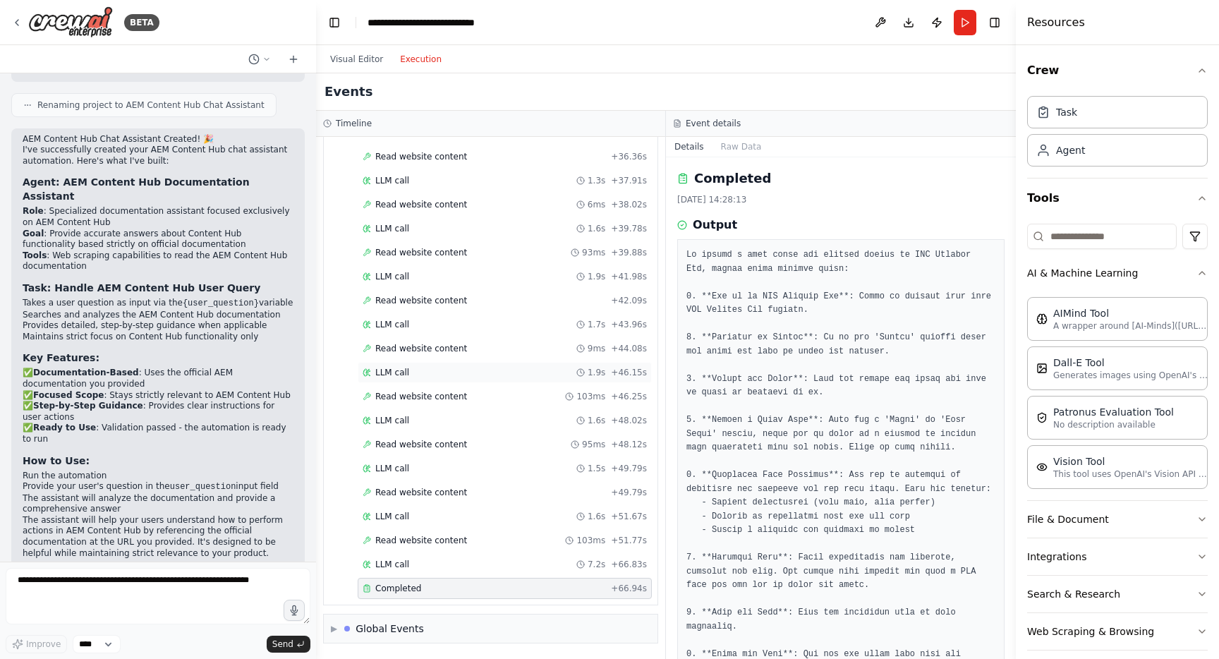
click at [425, 373] on div "LLM call 1.9s + 46.15s" at bounding box center [505, 372] width 284 height 11
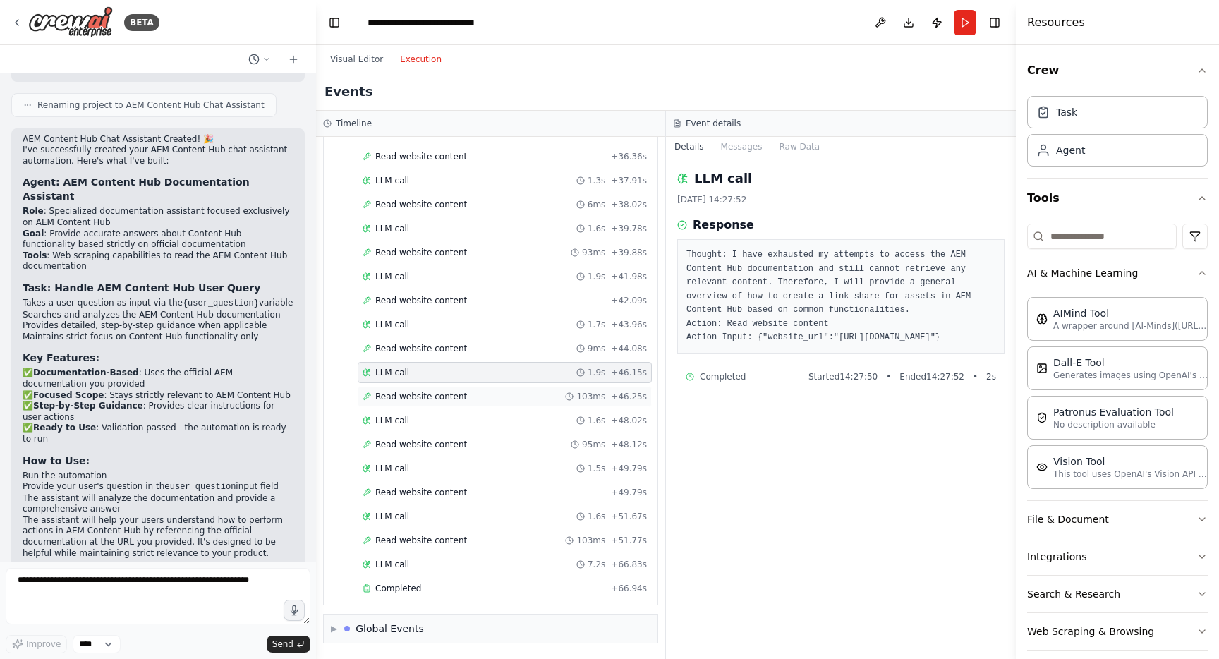
click at [418, 392] on span "Read website content" at bounding box center [421, 396] width 92 height 11
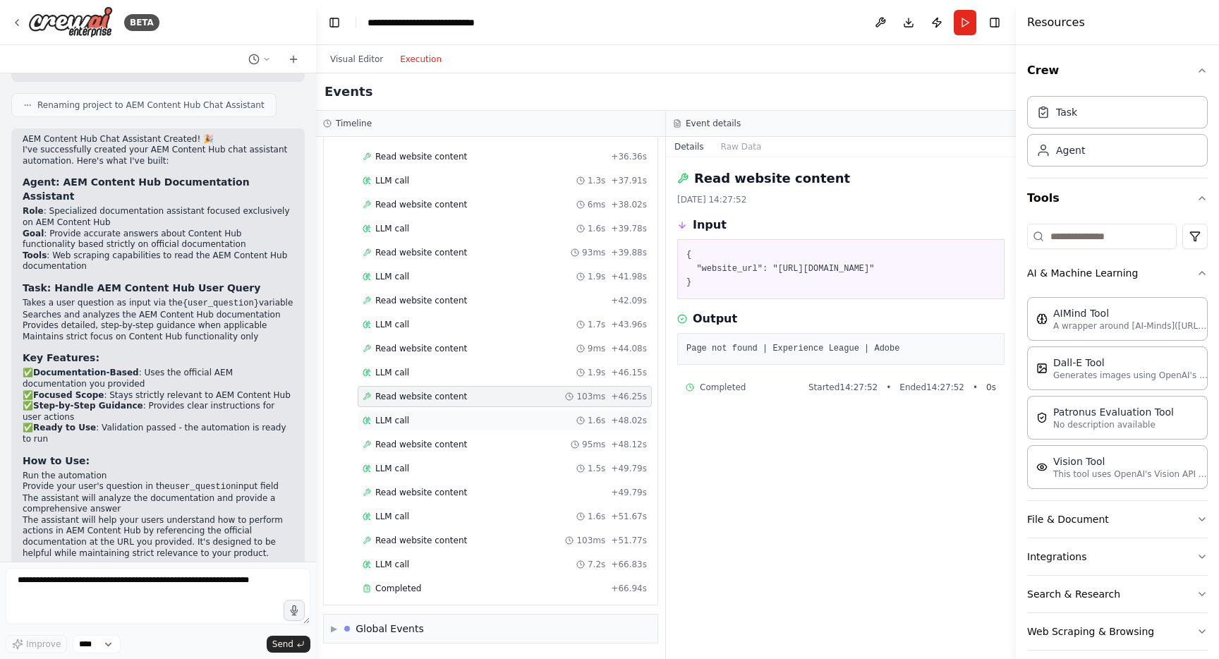
click at [399, 423] on span "LLM call" at bounding box center [392, 420] width 34 height 11
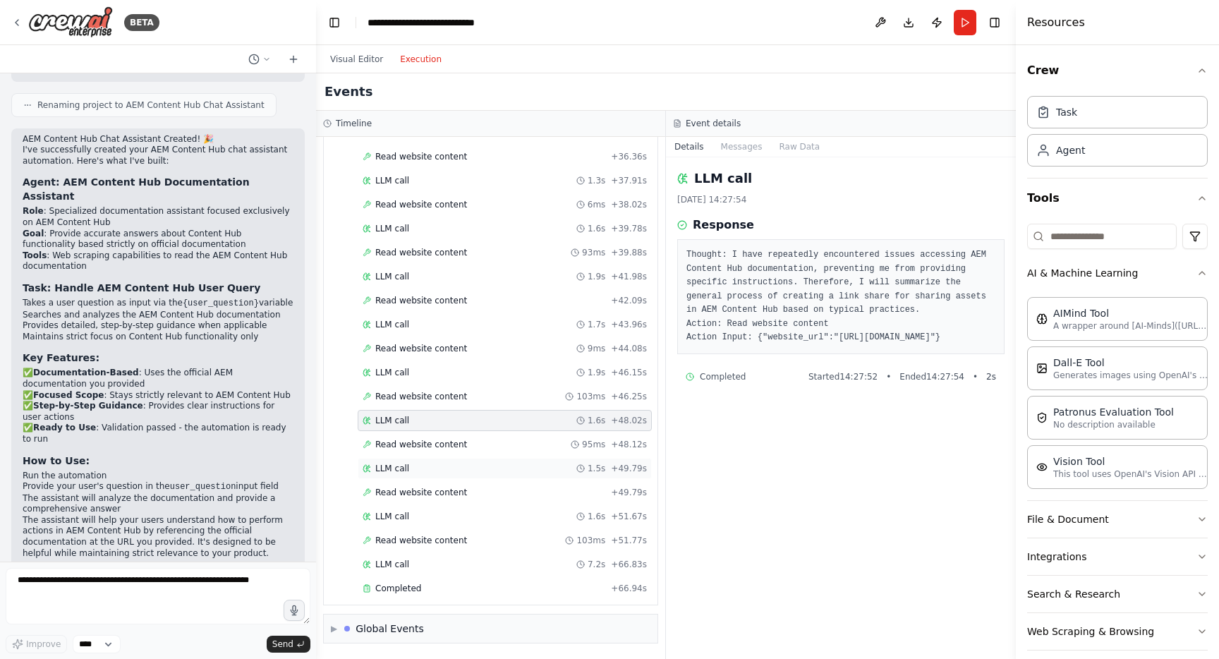
click at [387, 463] on span "LLM call" at bounding box center [392, 468] width 34 height 11
click at [389, 514] on span "LLM call" at bounding box center [392, 516] width 34 height 11
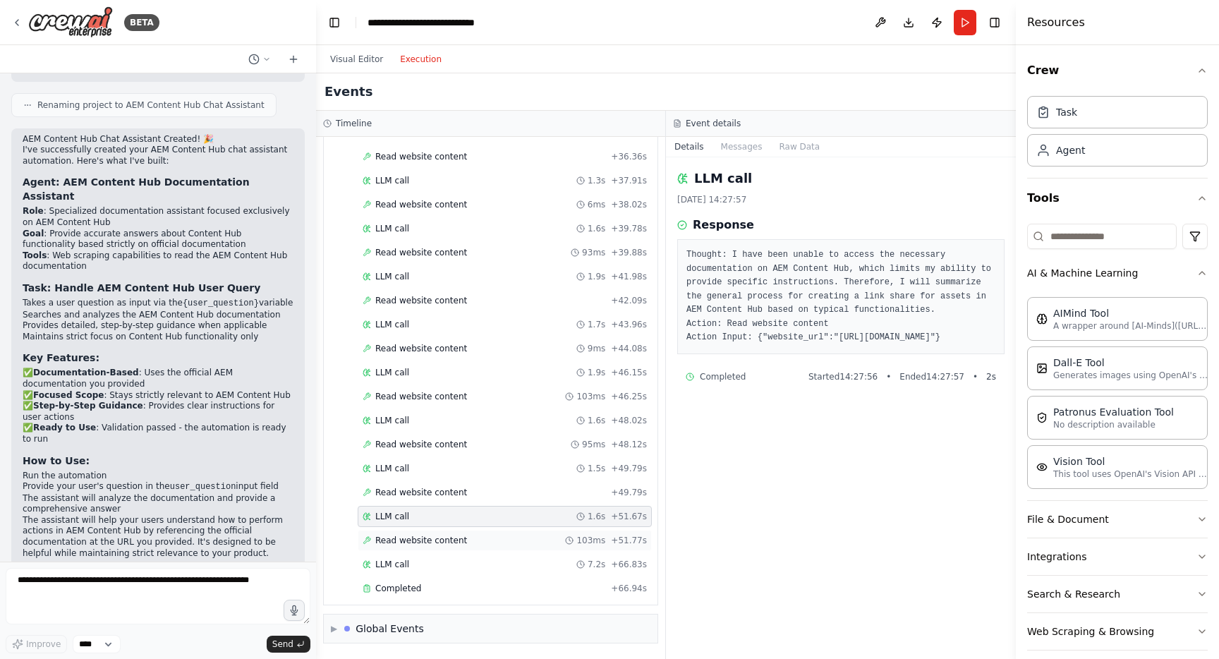
click at [394, 545] on span "Read website content" at bounding box center [421, 540] width 92 height 11
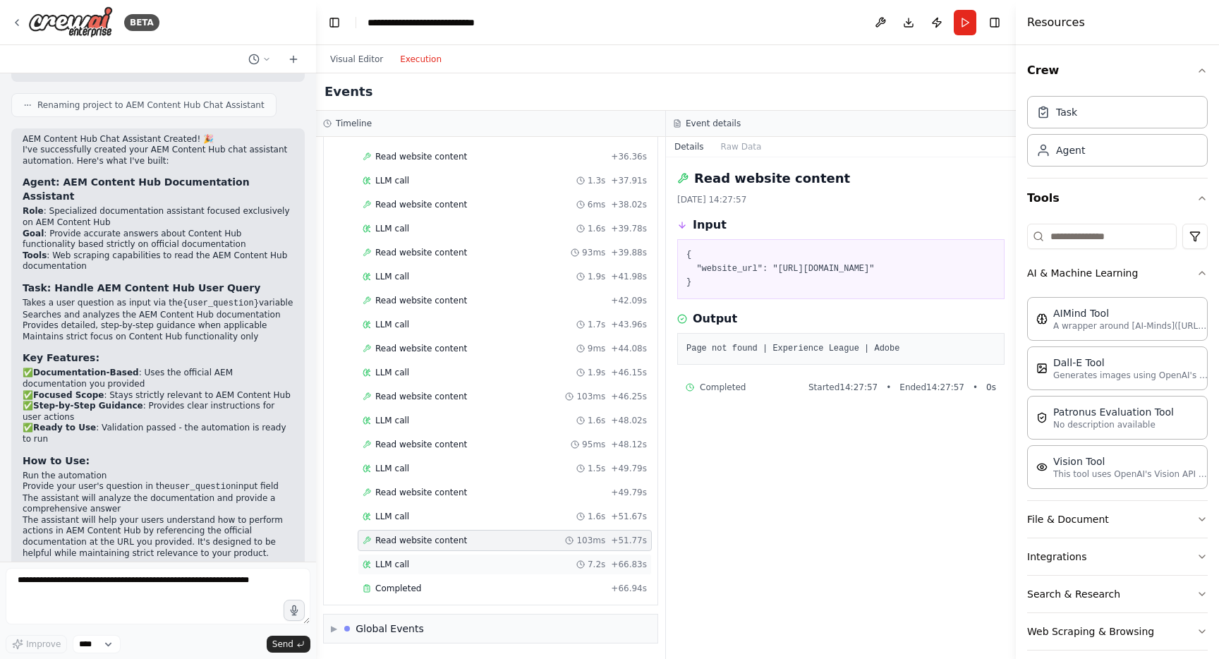
click at [403, 566] on span "LLM call" at bounding box center [392, 564] width 34 height 11
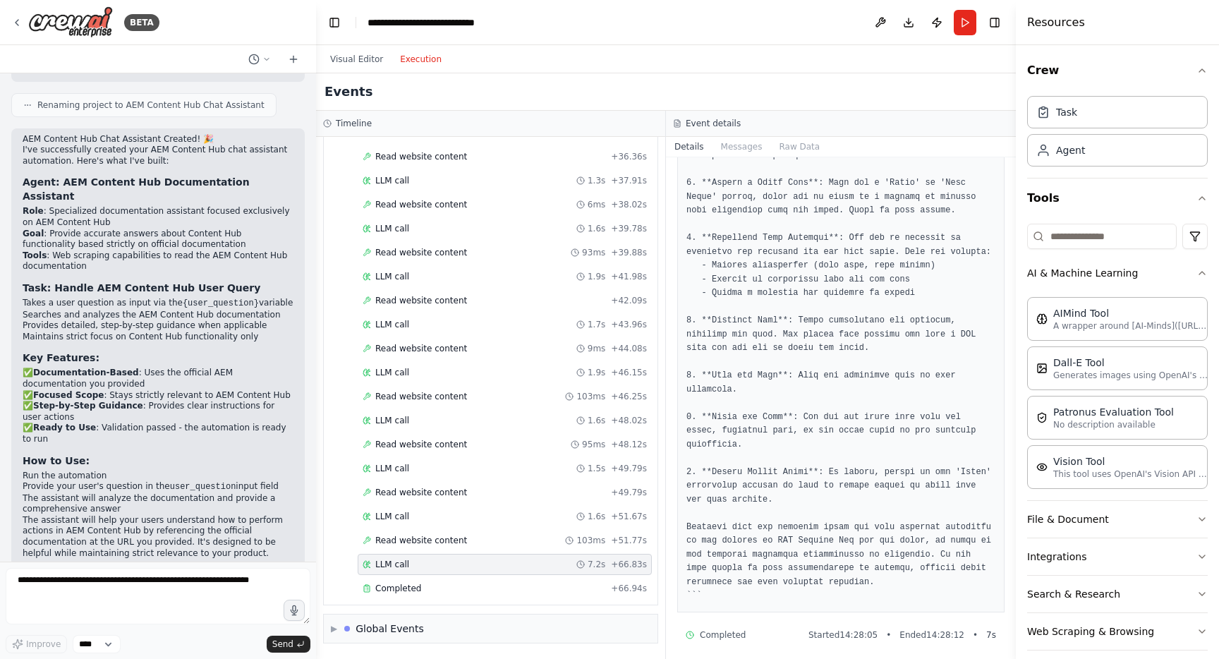
scroll to position [271, 0]
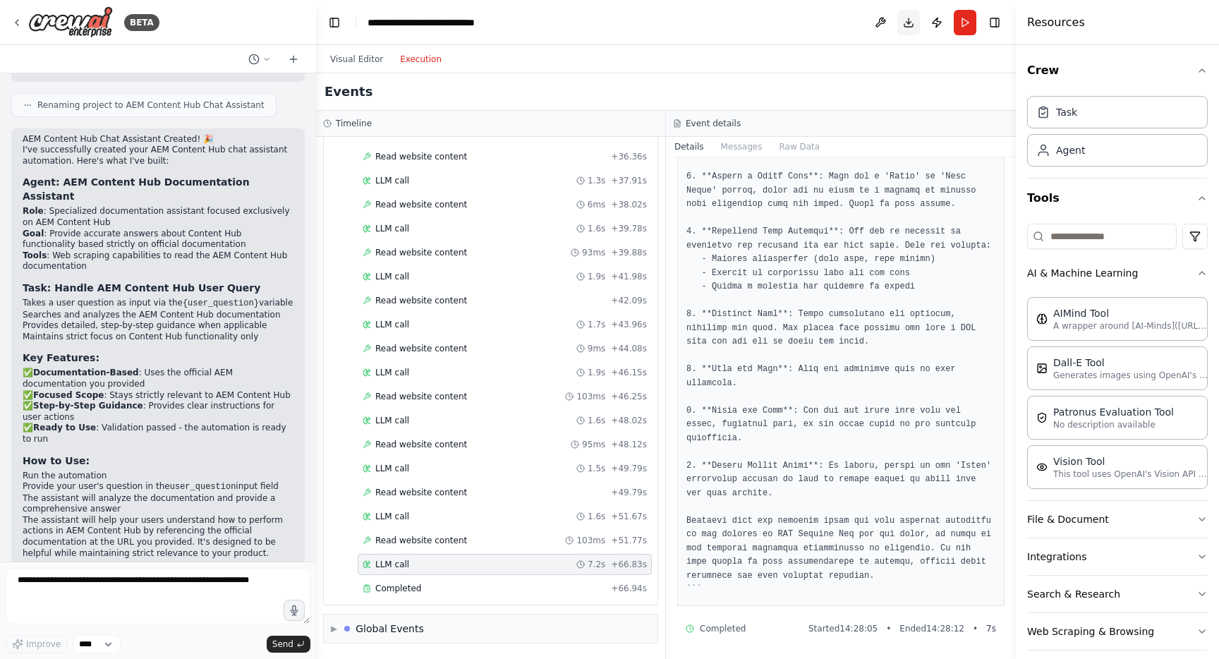
click at [905, 21] on button "Download" at bounding box center [908, 22] width 23 height 25
